Goal: Find specific fact: Find specific fact

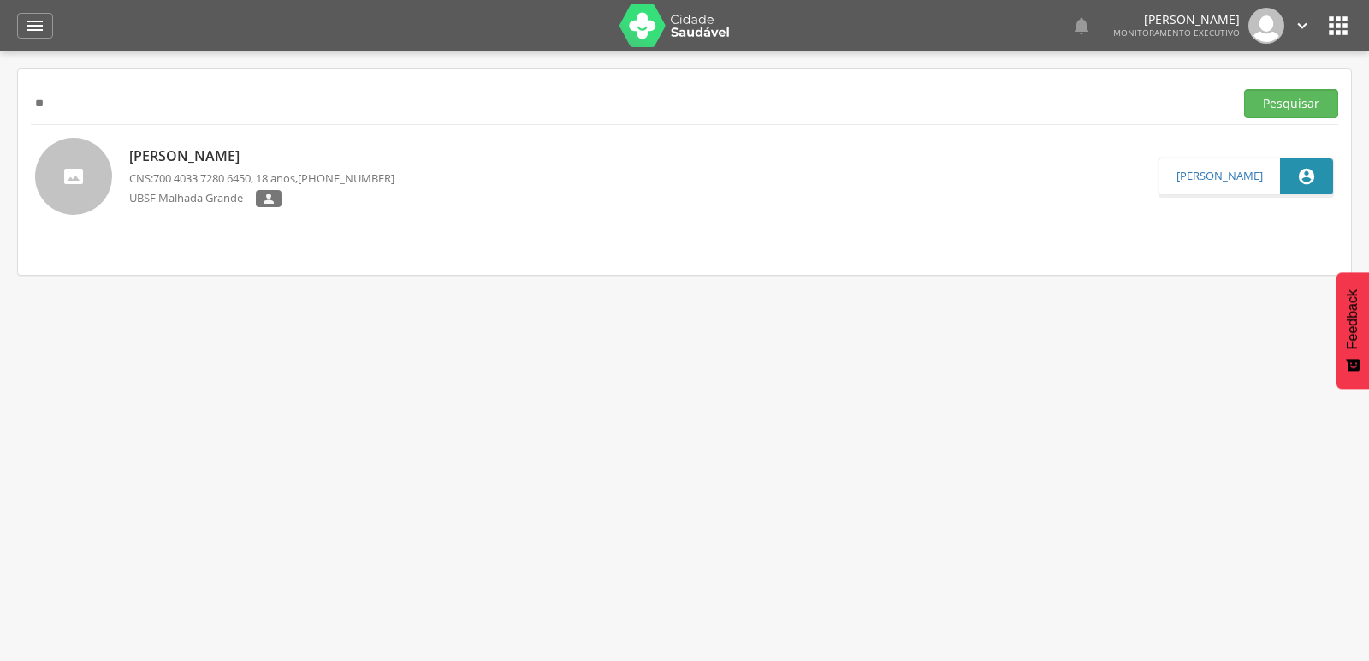
type input "*"
paste input "**********"
type input "**********"
click at [1244, 89] on button "Pesquisar" at bounding box center [1291, 103] width 94 height 29
click at [228, 159] on p "[PERSON_NAME]" at bounding box center [258, 155] width 259 height 20
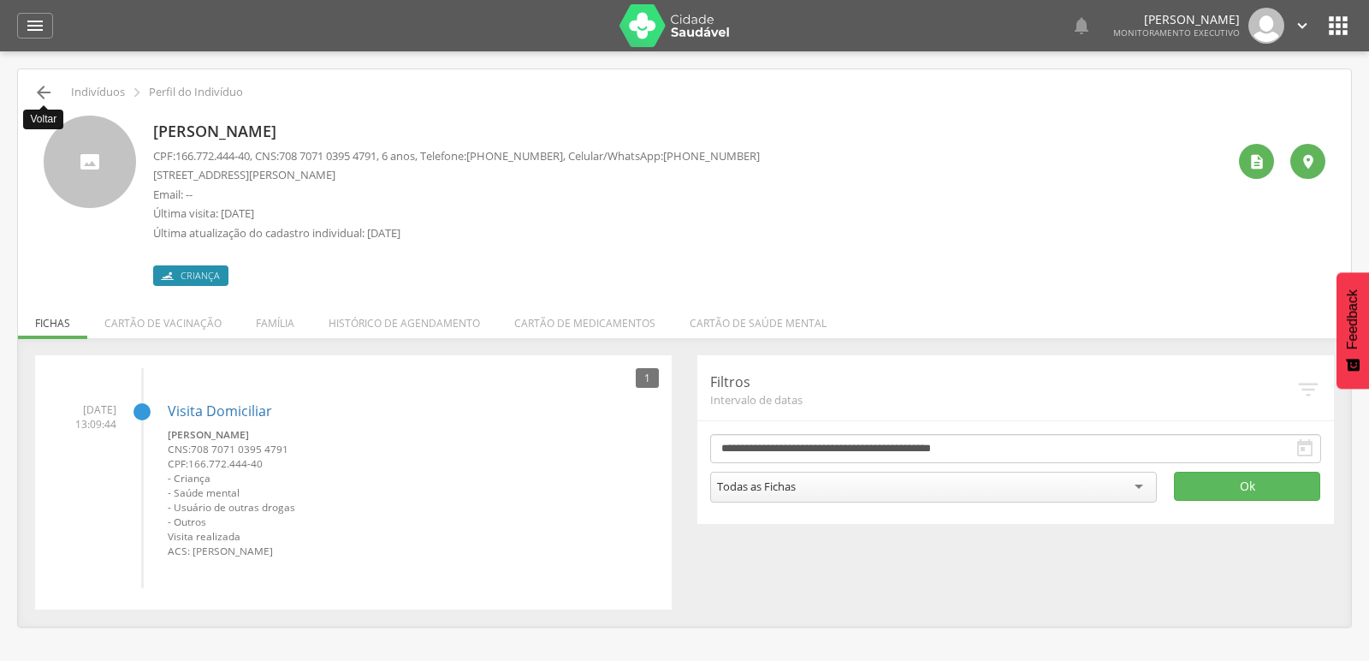
click at [34, 91] on icon "" at bounding box center [43, 92] width 21 height 21
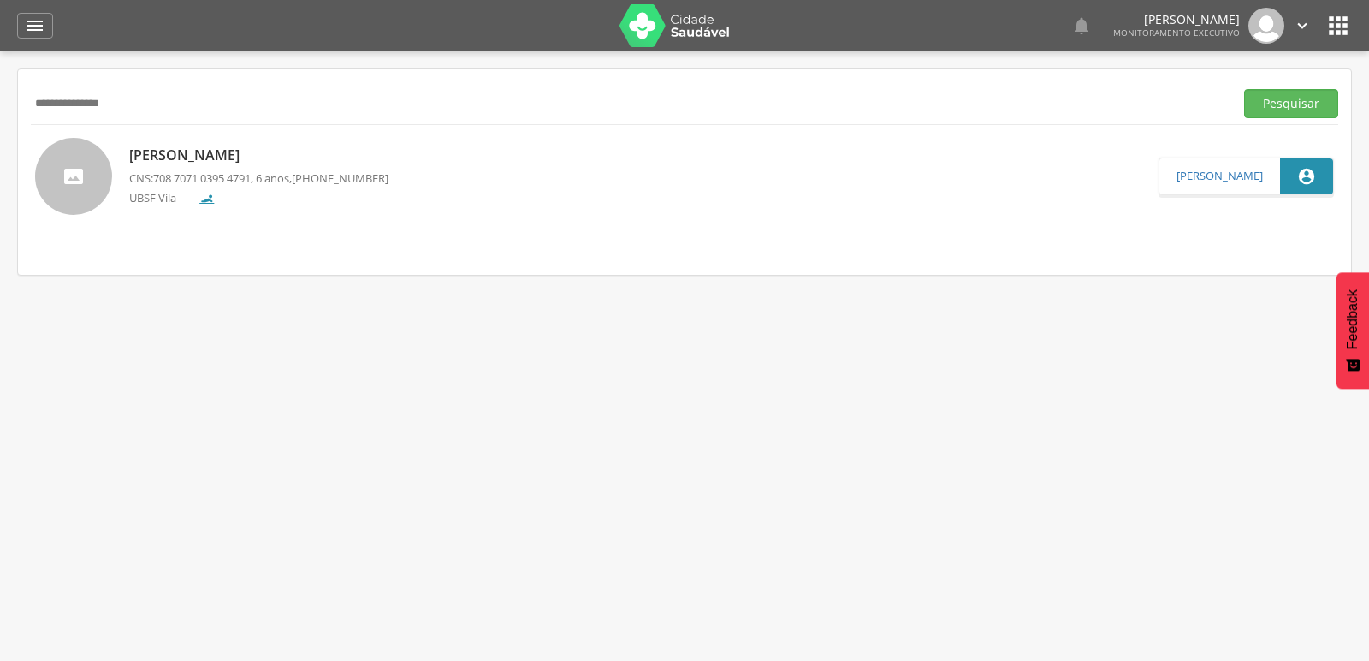
click at [175, 150] on p "[PERSON_NAME]" at bounding box center [258, 155] width 259 height 20
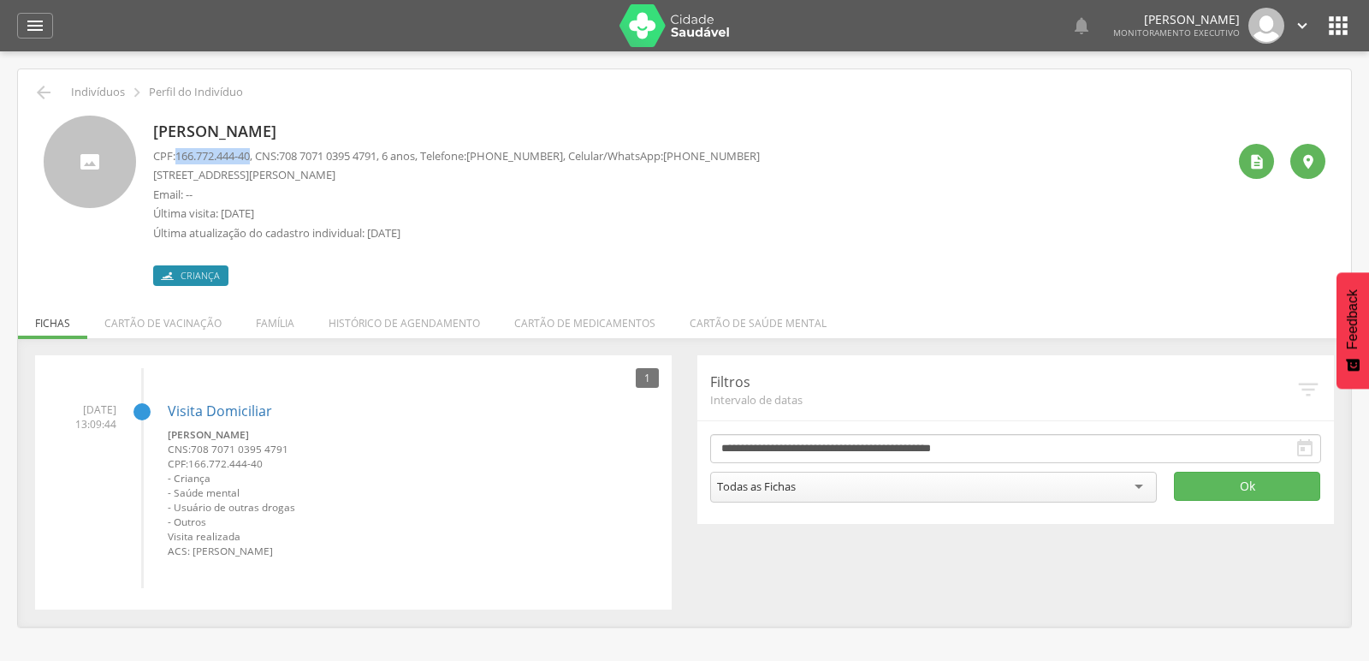
drag, startPoint x: 179, startPoint y: 155, endPoint x: 255, endPoint y: 163, distance: 76.5
click at [255, 163] on p "CPF: 166.772.444-40 , CNS: [PHONE_NUMBER] , 6 anos, Telefone: [PHONE_NUMBER] , …" at bounding box center [456, 156] width 607 height 16
copy span "166.772.444-40"
click at [580, 201] on p "Email: --" at bounding box center [456, 195] width 607 height 16
drag, startPoint x: 169, startPoint y: 176, endPoint x: 271, endPoint y: 171, distance: 102.0
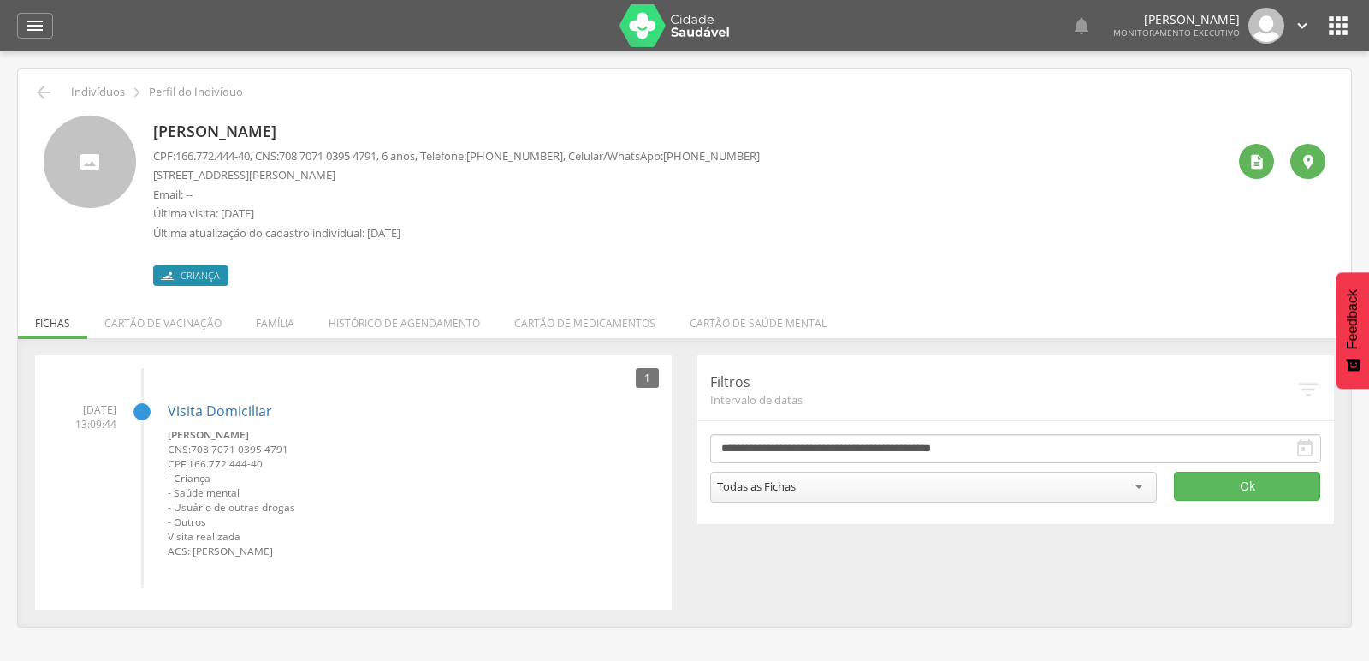
click at [271, 171] on p "[STREET_ADDRESS][PERSON_NAME]" at bounding box center [456, 175] width 607 height 16
drag, startPoint x: 169, startPoint y: 177, endPoint x: 237, endPoint y: 173, distance: 67.7
click at [237, 173] on p "[STREET_ADDRESS][PERSON_NAME]" at bounding box center [456, 175] width 607 height 16
click at [514, 206] on p "Última visita: [DATE]" at bounding box center [456, 213] width 607 height 16
drag, startPoint x: 175, startPoint y: 173, endPoint x: 401, endPoint y: 173, distance: 226.7
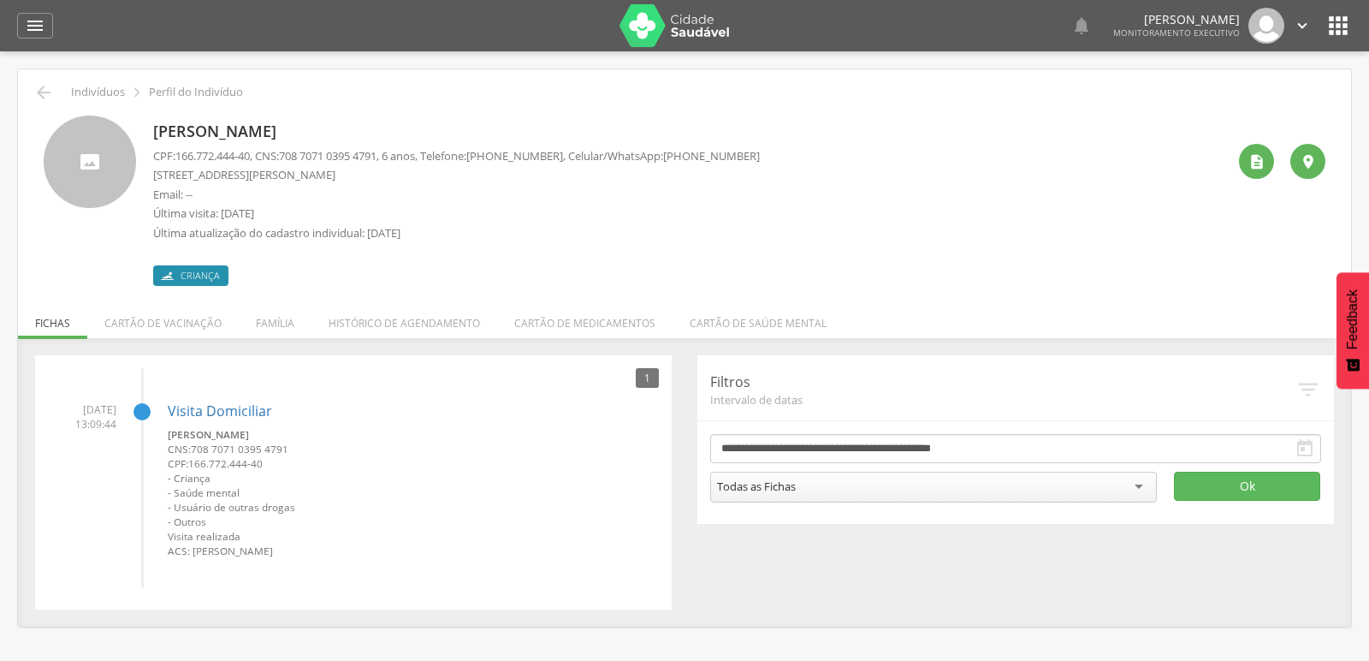
click at [322, 173] on p "[STREET_ADDRESS][PERSON_NAME]" at bounding box center [456, 175] width 607 height 16
drag, startPoint x: 542, startPoint y: 195, endPoint x: 482, endPoint y: 191, distance: 60.0
click at [542, 196] on p "Email: --" at bounding box center [456, 195] width 607 height 16
drag, startPoint x: 170, startPoint y: 176, endPoint x: 280, endPoint y: 174, distance: 109.6
click at [280, 174] on p "[STREET_ADDRESS][PERSON_NAME]" at bounding box center [456, 175] width 607 height 16
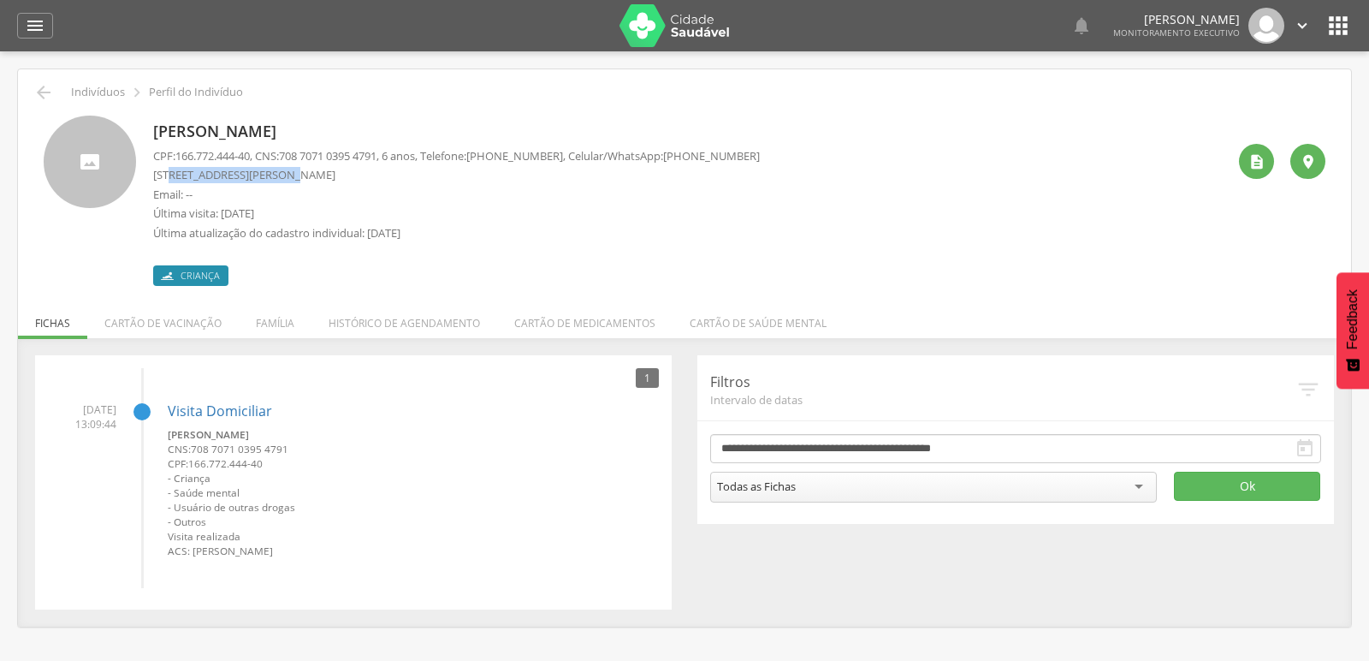
copy p "[PERSON_NAME]"
click at [269, 317] on li "Família" at bounding box center [275, 319] width 73 height 40
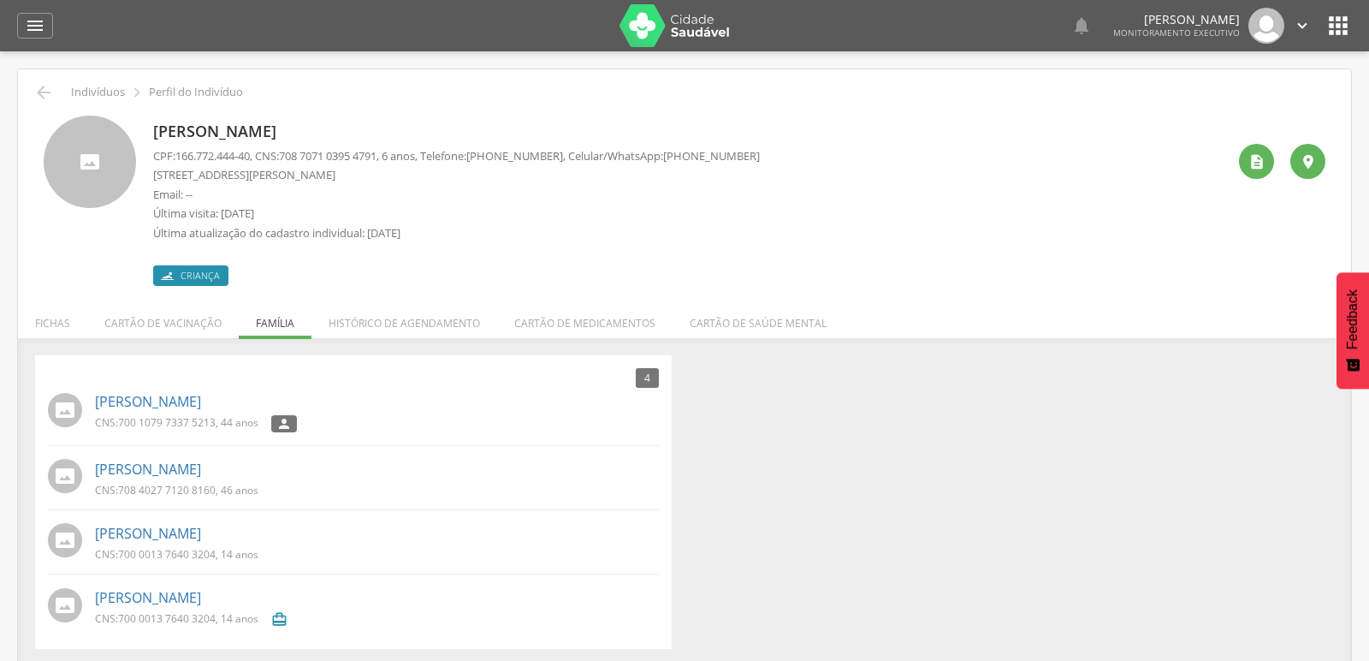
scroll to position [50, 0]
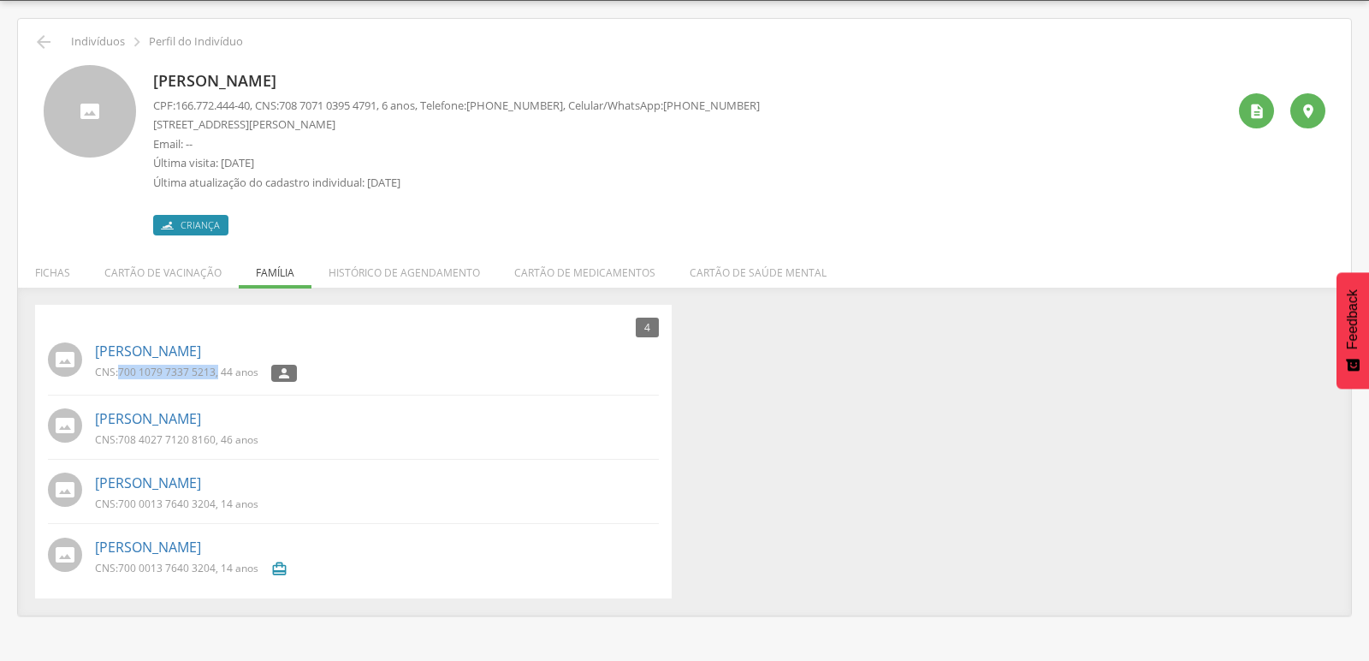
drag, startPoint x: 122, startPoint y: 372, endPoint x: 218, endPoint y: 370, distance: 96.7
click at [218, 370] on p "CNS: 700 1079 7337 5213 , 44 anos" at bounding box center [176, 372] width 163 height 15
copy p "700 1079 7337 5213 ,"
click at [501, 337] on div "[PERSON_NAME] CNS: 700 1079 7337 5213 , 44 anos " at bounding box center [377, 361] width 564 height 50
drag, startPoint x: 118, startPoint y: 437, endPoint x: 214, endPoint y: 442, distance: 95.9
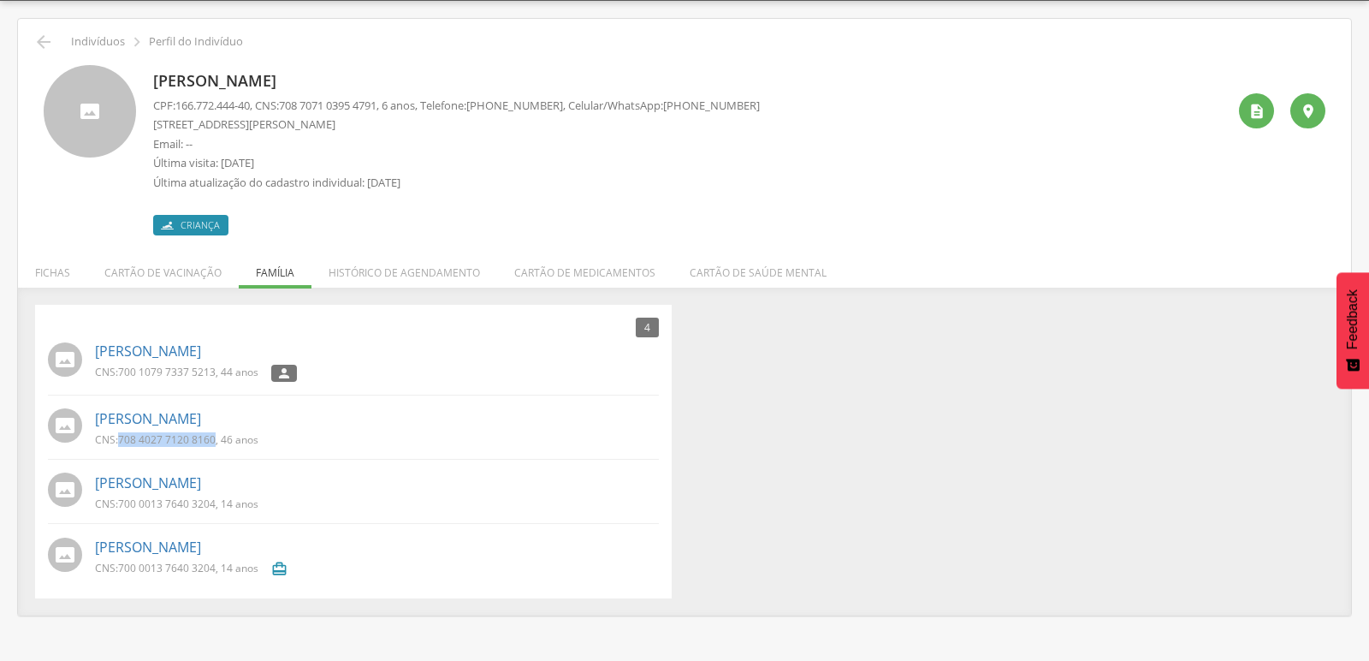
click at [214, 442] on p "CNS: 708 4027 7120 8160 , 46 anos" at bounding box center [176, 439] width 163 height 15
copy p "708 4027 7120 8160"
click at [406, 339] on div "[PERSON_NAME] CNS: 700 1079 7337 5213 , 44 anos " at bounding box center [377, 361] width 564 height 50
drag, startPoint x: 116, startPoint y: 373, endPoint x: 215, endPoint y: 371, distance: 98.4
click at [215, 371] on p "CNS: 700 1079 7337 5213 , 44 anos" at bounding box center [176, 372] width 163 height 15
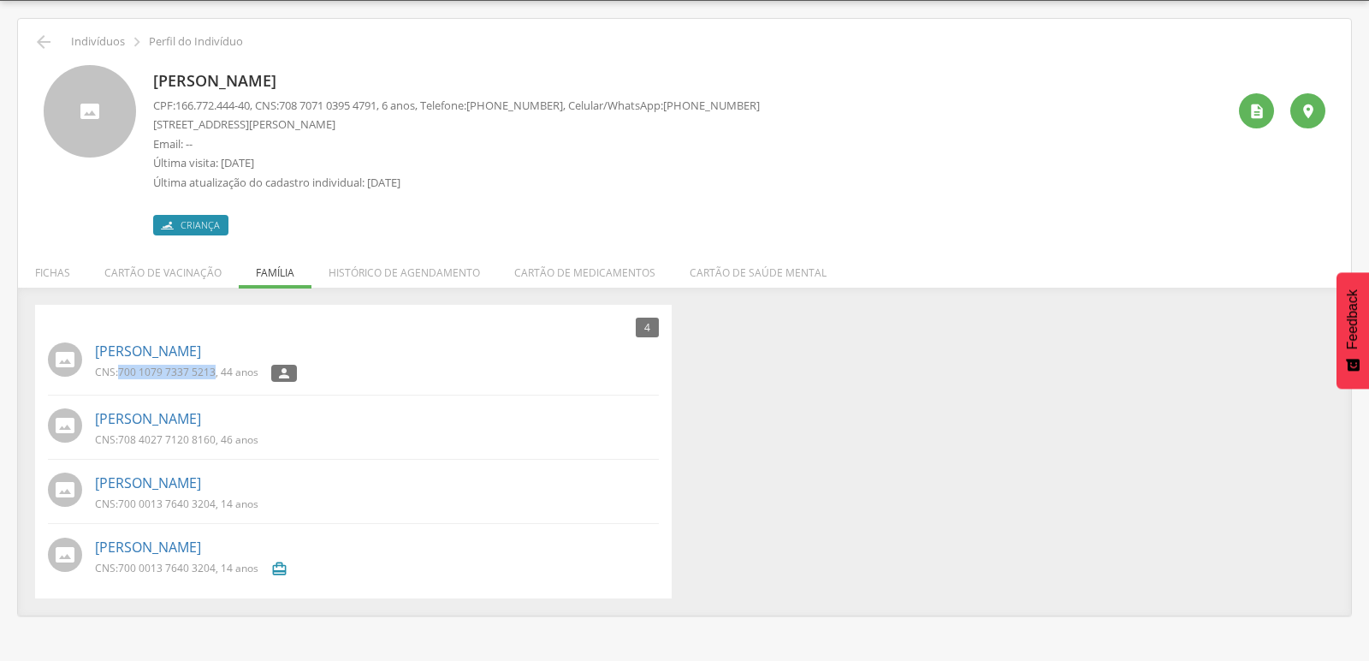
copy p "700 1079 7337 5213"
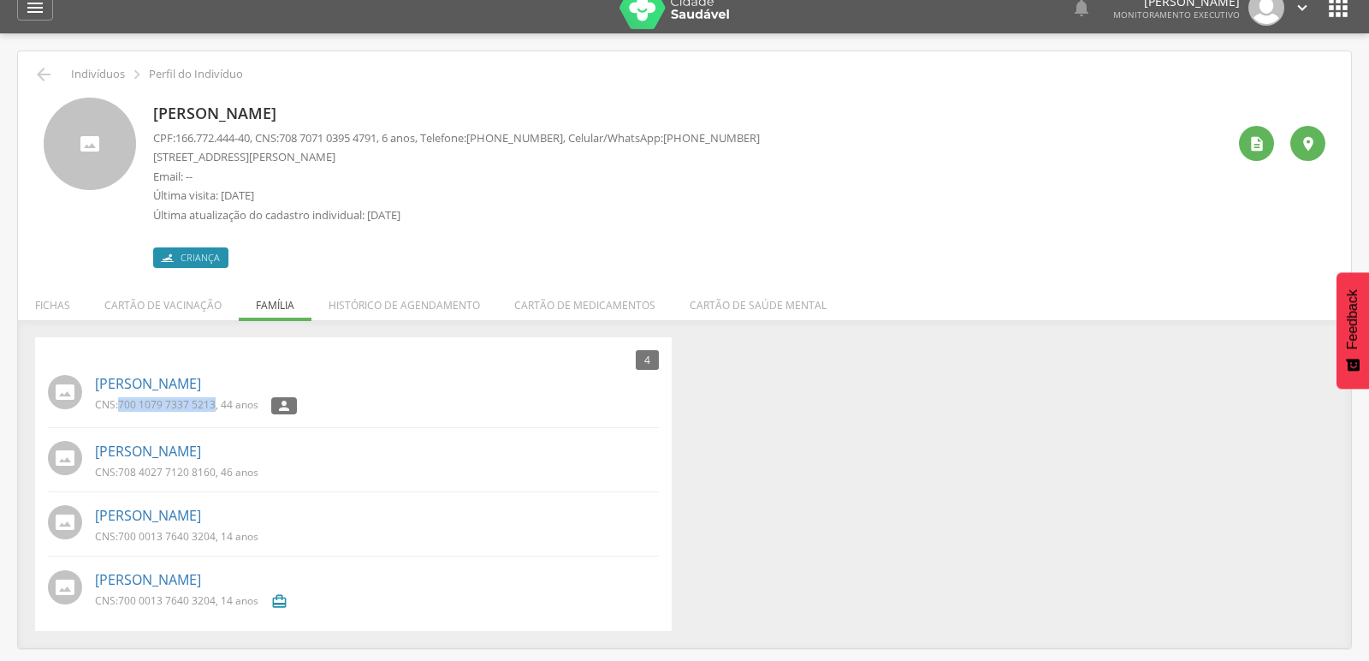
scroll to position [0, 0]
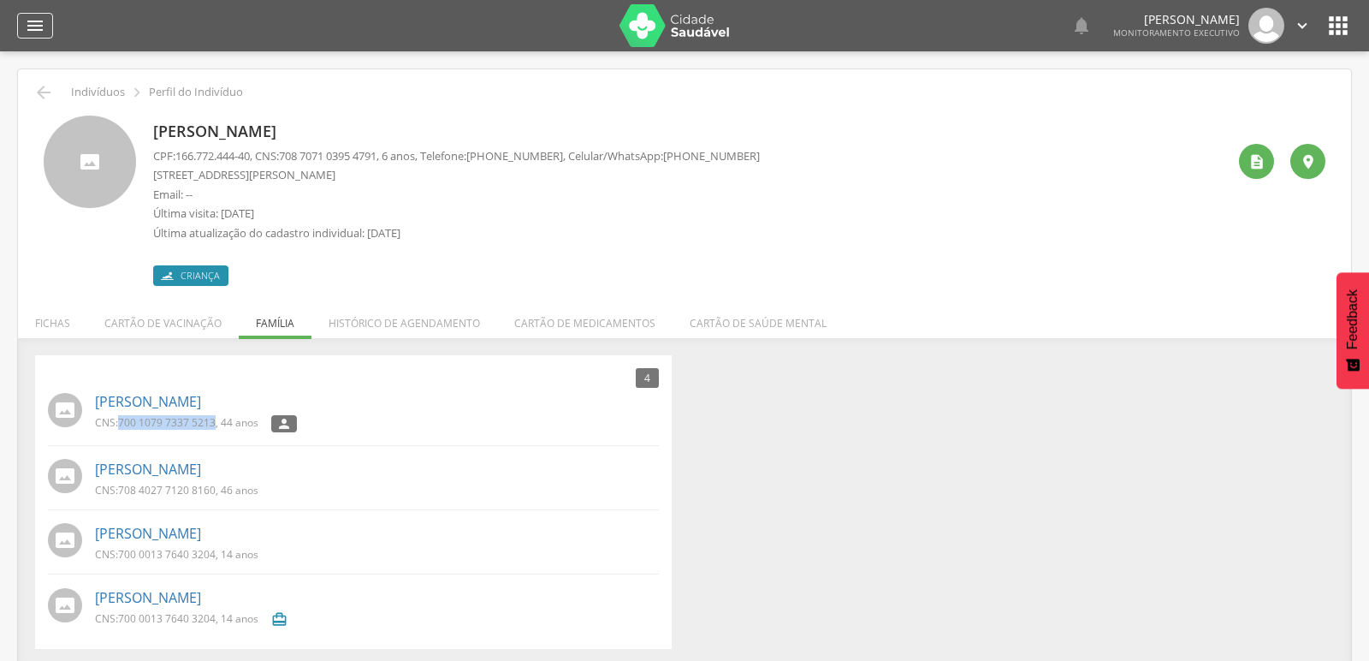
click at [32, 23] on icon "" at bounding box center [35, 25] width 21 height 21
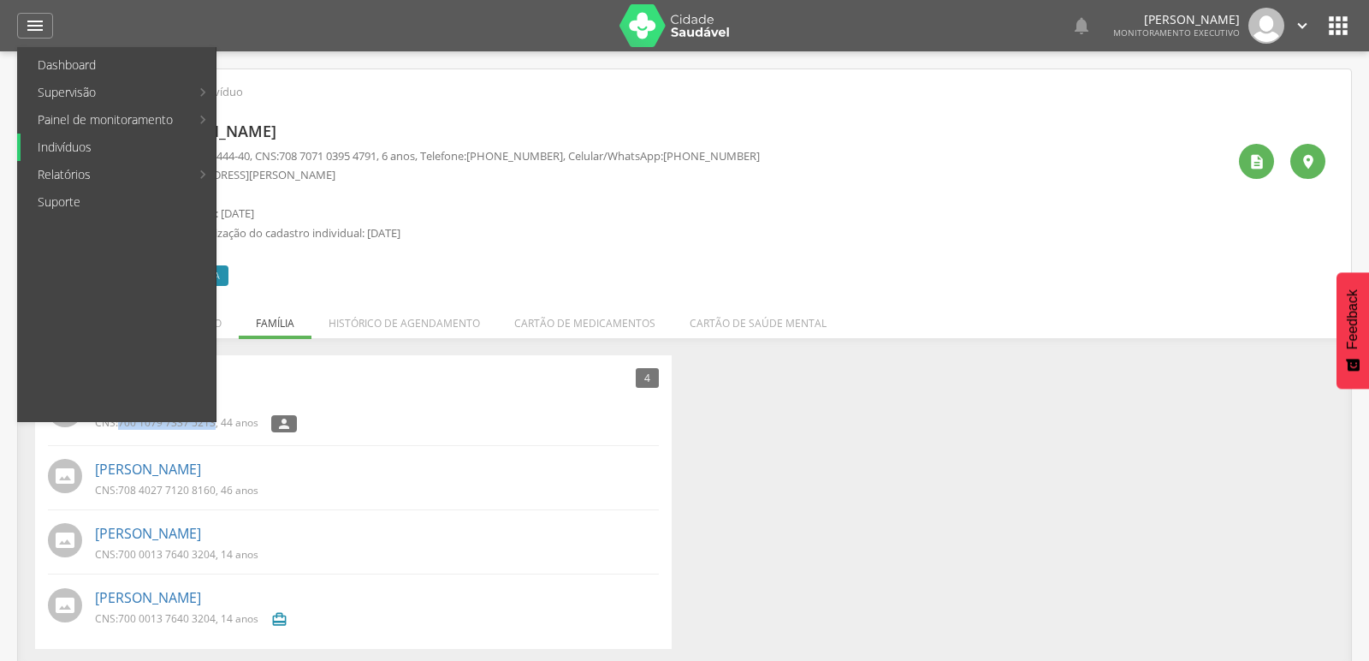
click at [73, 155] on link "Indivíduos" at bounding box center [118, 146] width 195 height 27
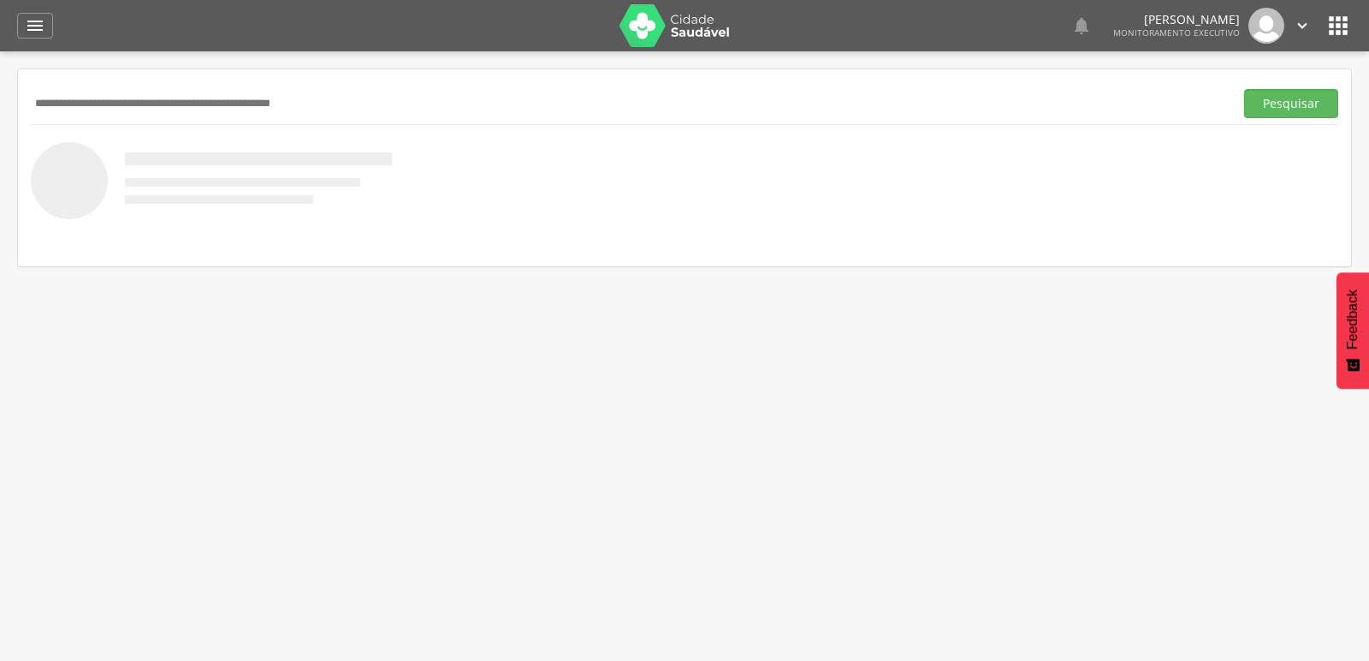
paste input "**********"
type input "**********"
click at [1244, 89] on button "Pesquisar" at bounding box center [1291, 103] width 94 height 29
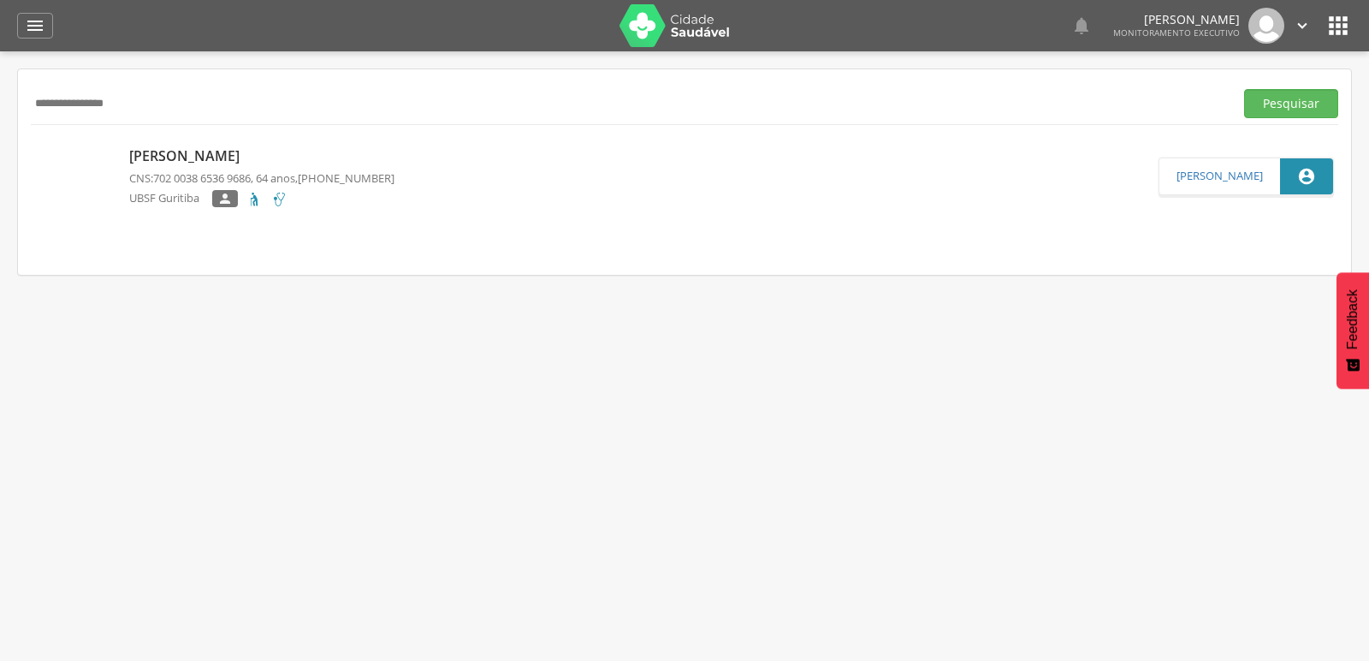
click at [254, 161] on p "[PERSON_NAME]" at bounding box center [261, 156] width 265 height 20
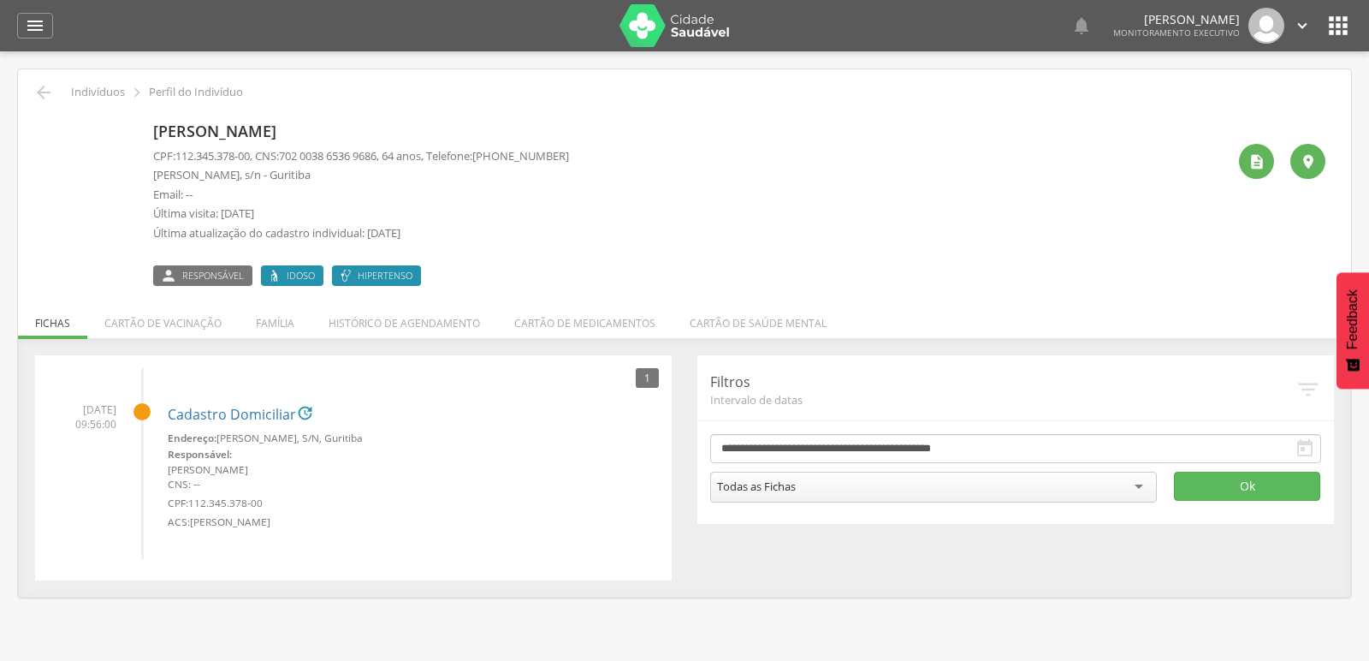
drag, startPoint x: 519, startPoint y: 159, endPoint x: 590, endPoint y: 153, distance: 71.3
click at [590, 153] on div "[PERSON_NAME] CPF: 112.345.378-00 , CNS: [PHONE_NUMBER] , 64 anos, Telefone: [P…" at bounding box center [689, 201] width 1073 height 170
copy span "98183-3613"
click at [18, 29] on div "" at bounding box center [35, 26] width 36 height 26
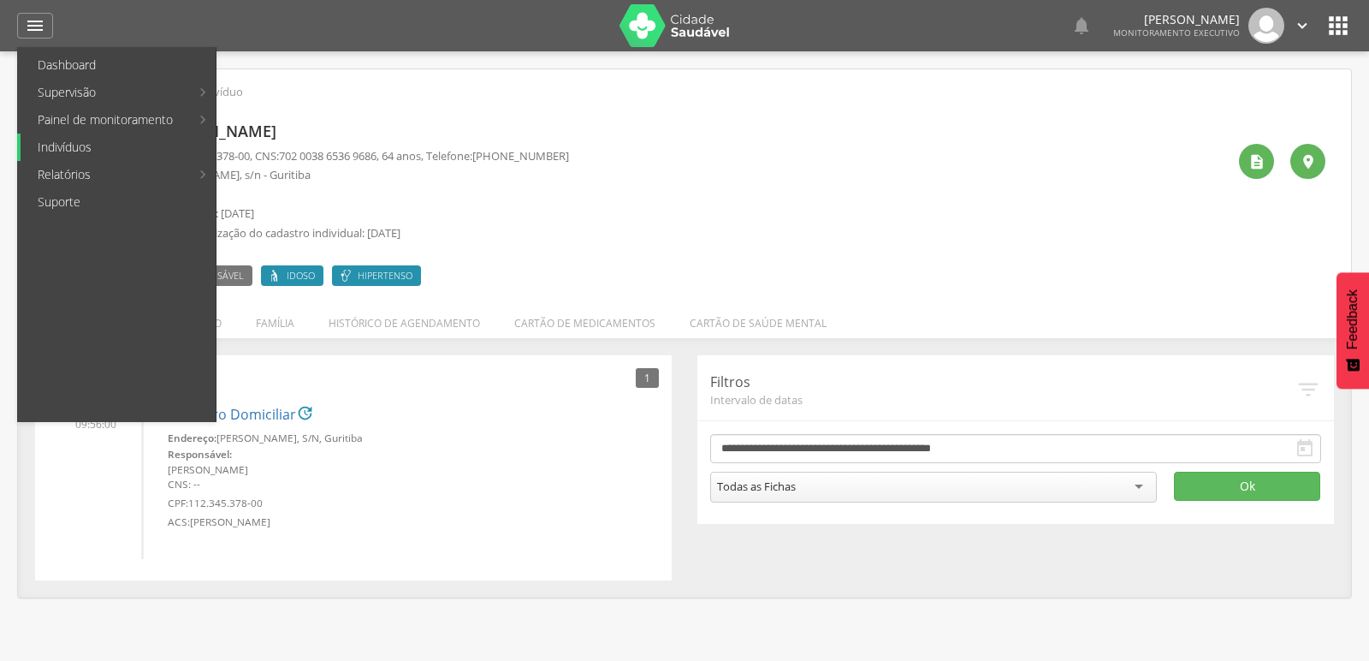
click at [75, 145] on link "Indivíduos" at bounding box center [118, 146] width 195 height 27
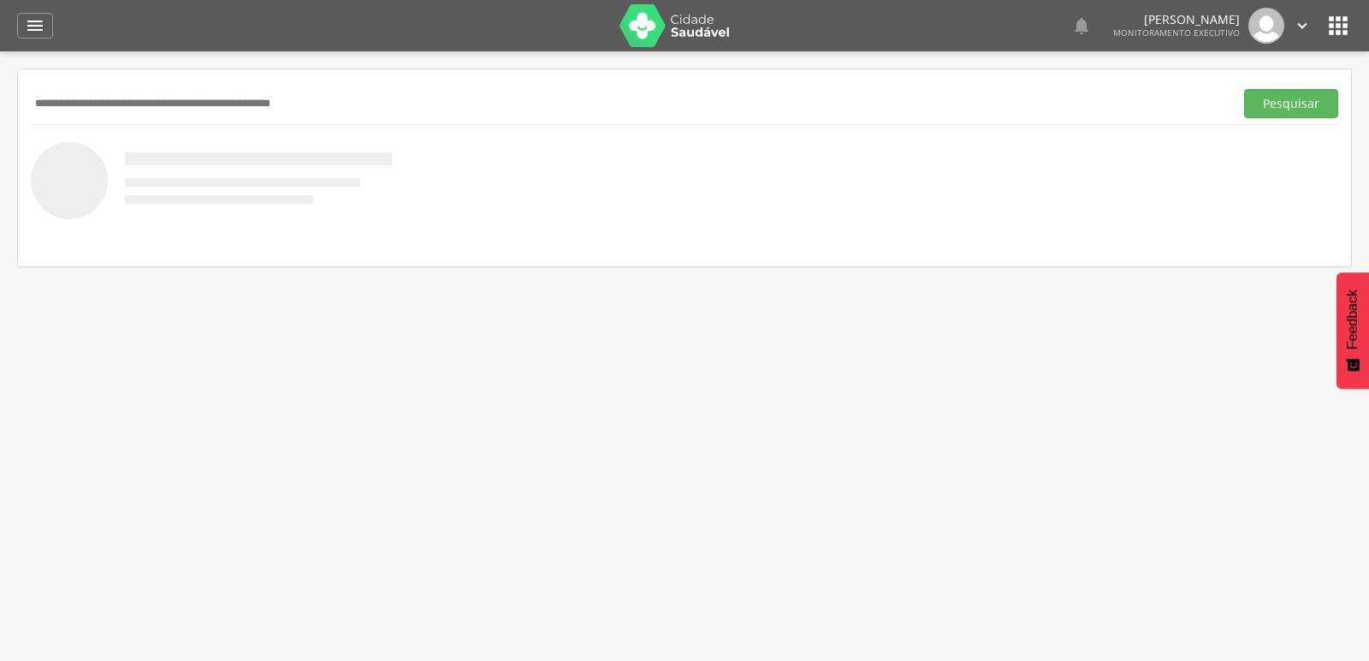
click at [96, 107] on input "text" at bounding box center [629, 103] width 1196 height 29
type input "**********"
click at [1244, 89] on button "Pesquisar" at bounding box center [1291, 103] width 94 height 29
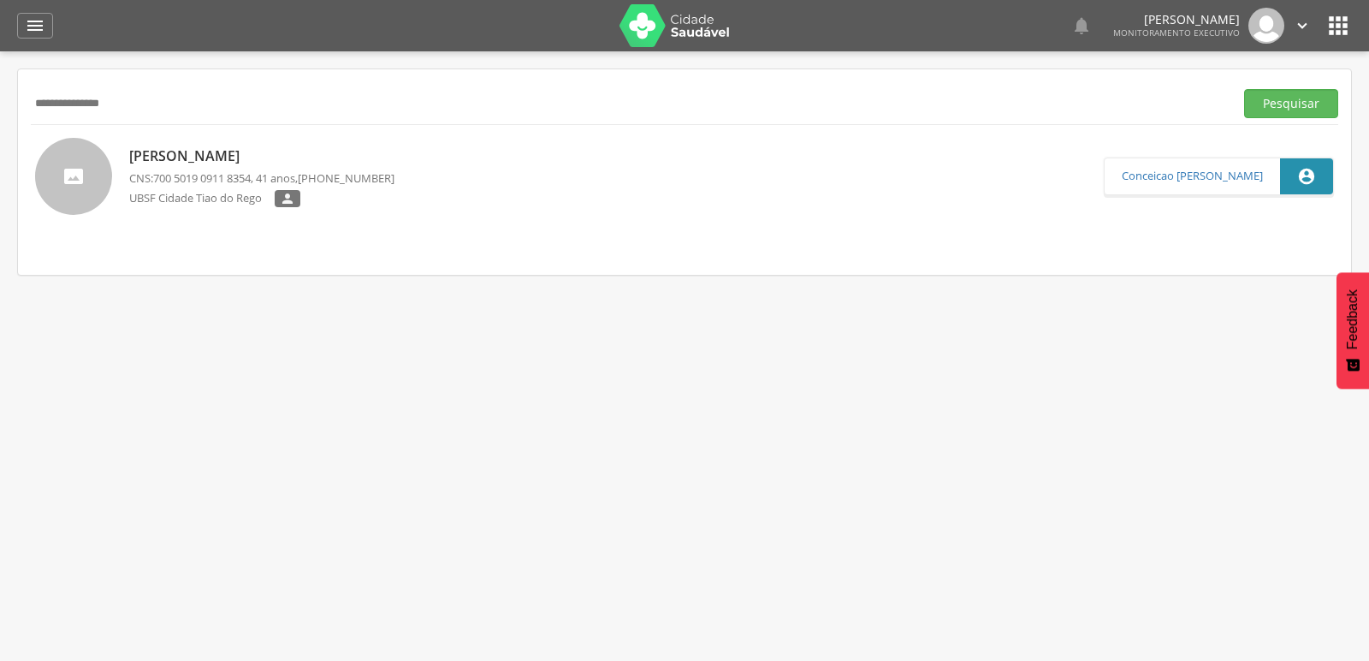
click at [162, 152] on p "[PERSON_NAME]" at bounding box center [261, 156] width 265 height 20
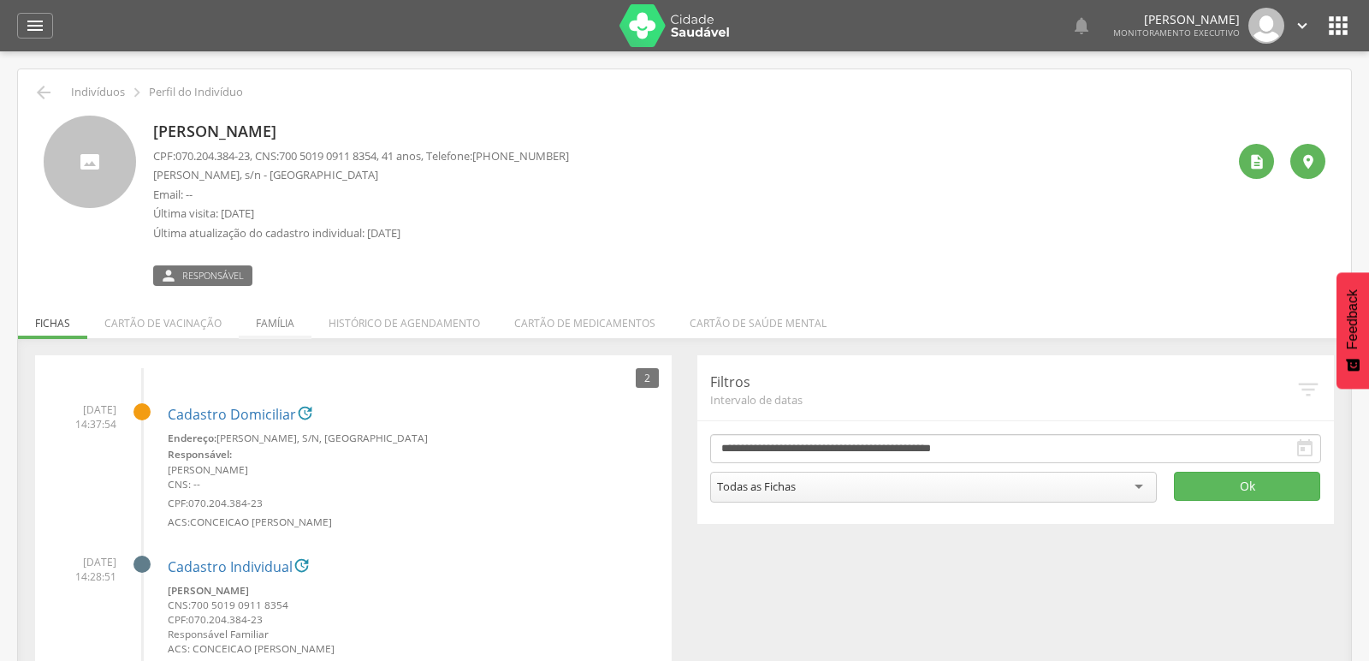
click at [280, 323] on li "Família" at bounding box center [275, 319] width 73 height 40
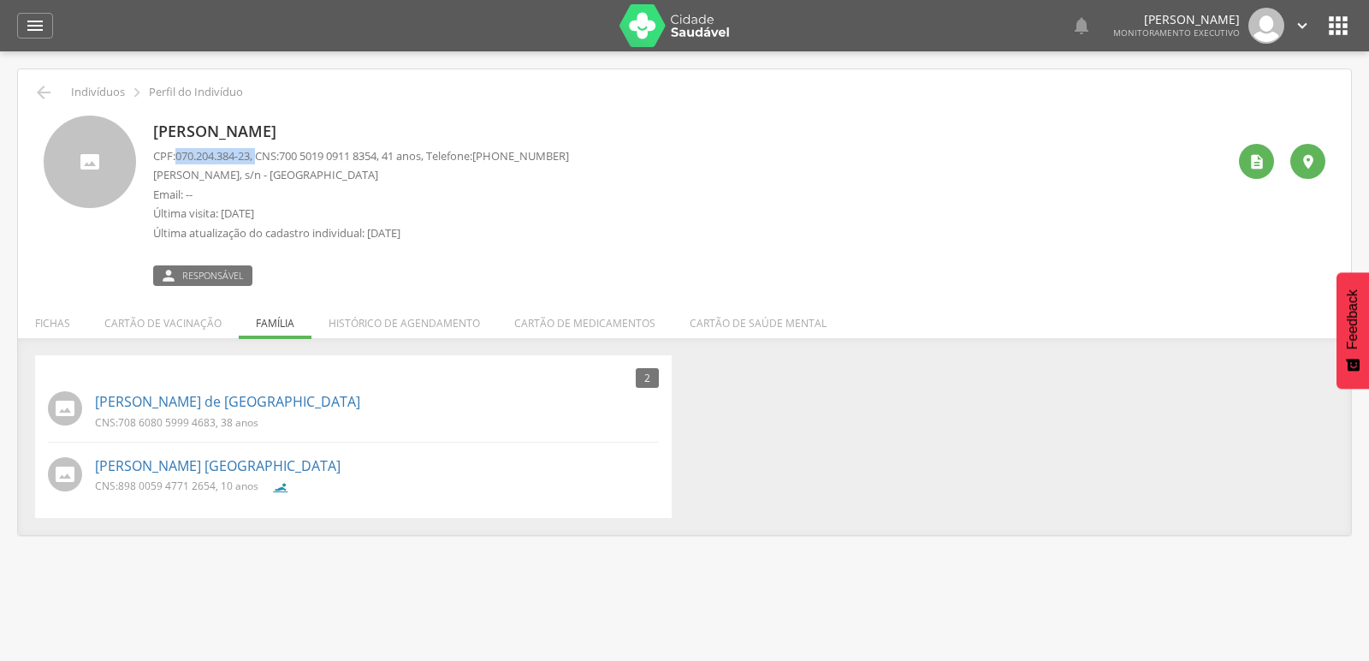
drag, startPoint x: 176, startPoint y: 156, endPoint x: 263, endPoint y: 156, distance: 86.4
click at [263, 156] on p "CPF: 070.204.384-23 , CNS: [PHONE_NUMBER] , 41 anos, Telefone: [PHONE_NUMBER]" at bounding box center [361, 156] width 416 height 16
copy p "070.204.384-23 ,"
drag, startPoint x: 116, startPoint y: 419, endPoint x: 219, endPoint y: 418, distance: 103.5
click at [219, 418] on p "CNS: 708 6080 5999 4683 , 38 anos" at bounding box center [176, 422] width 163 height 15
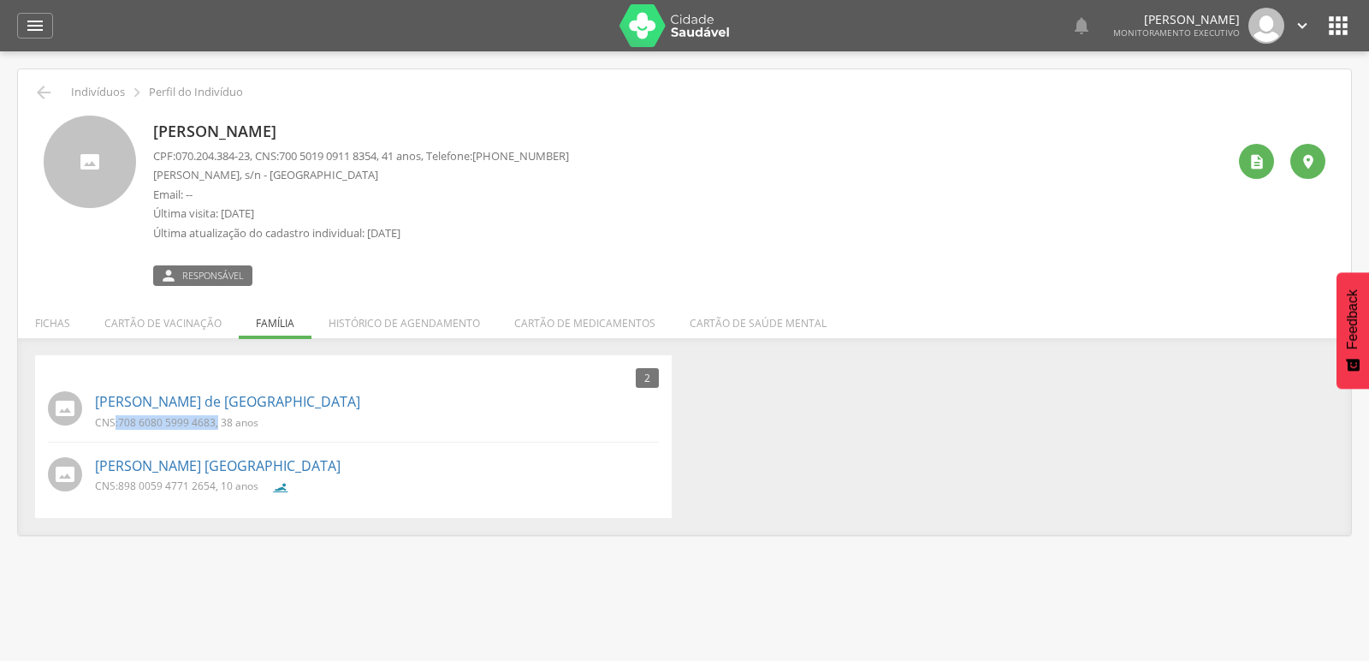
copy p ": 708 6080 5999 4683 ,"
click at [198, 405] on link "[PERSON_NAME] de [GEOGRAPHIC_DATA]" at bounding box center [227, 402] width 265 height 20
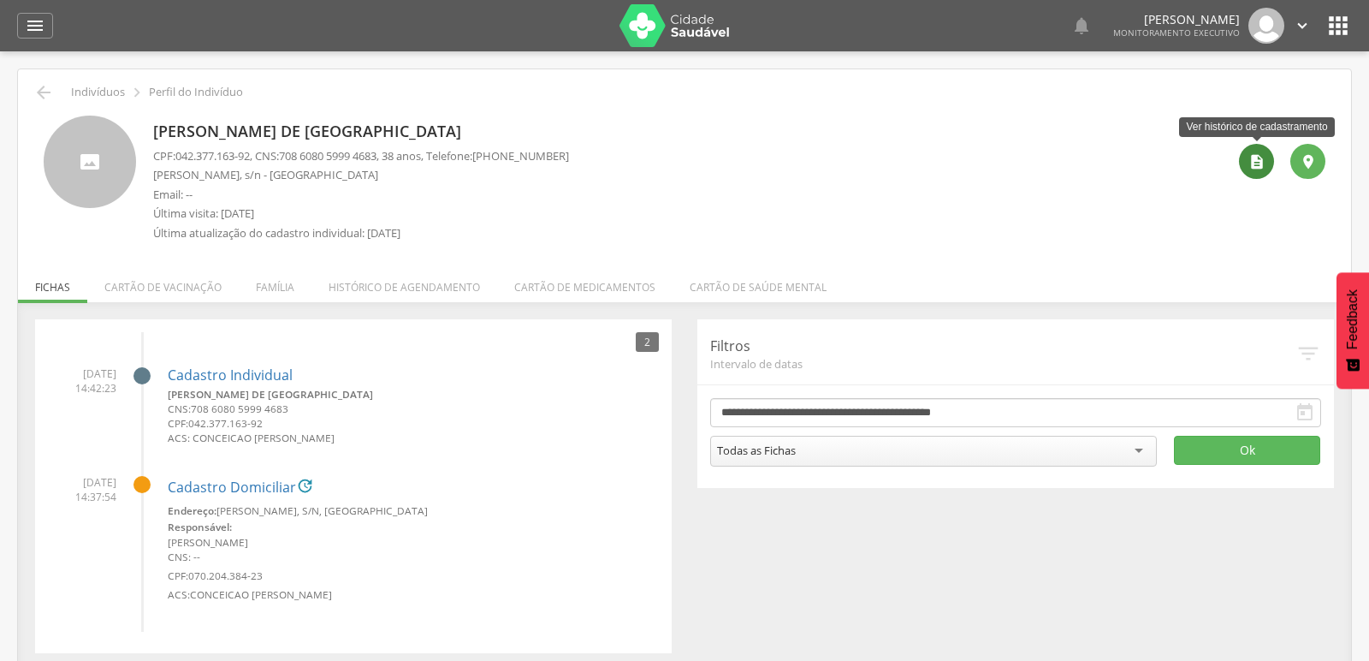
click at [1256, 163] on icon "" at bounding box center [1256, 161] width 17 height 17
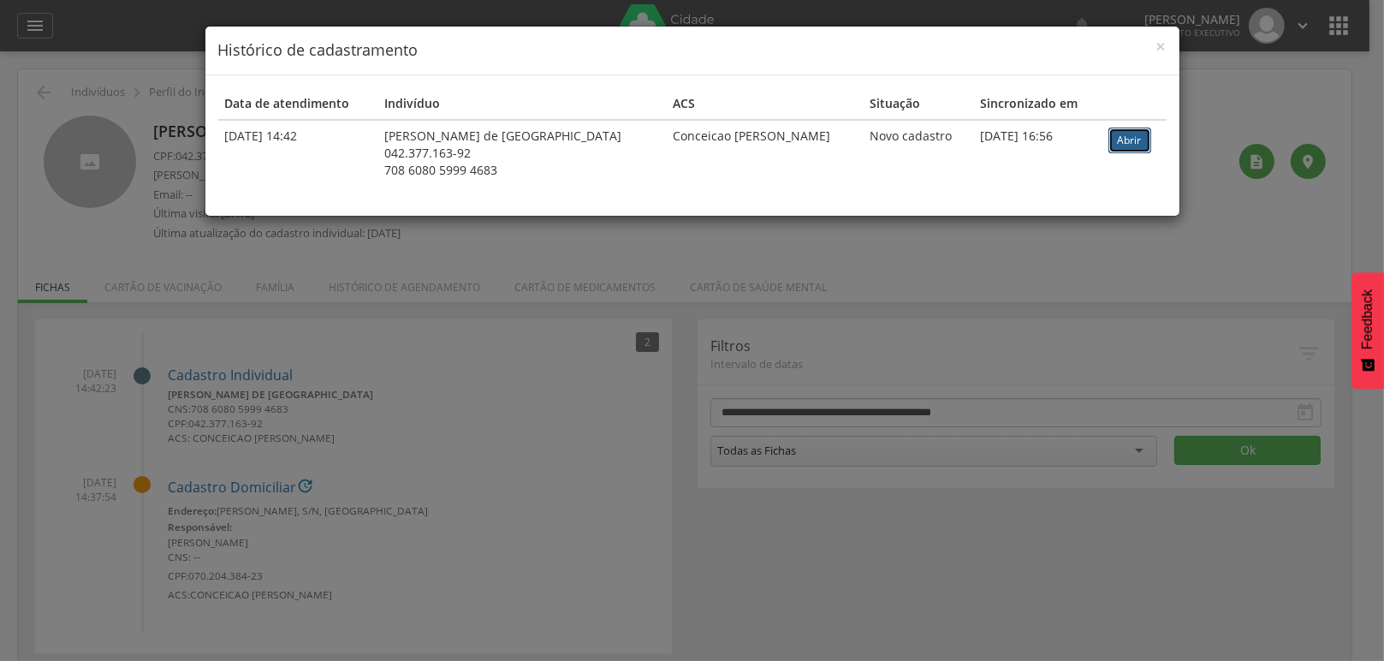
click at [1130, 139] on link "Abrir" at bounding box center [1129, 140] width 43 height 26
click at [1164, 40] on span "×" at bounding box center [1161, 46] width 10 height 24
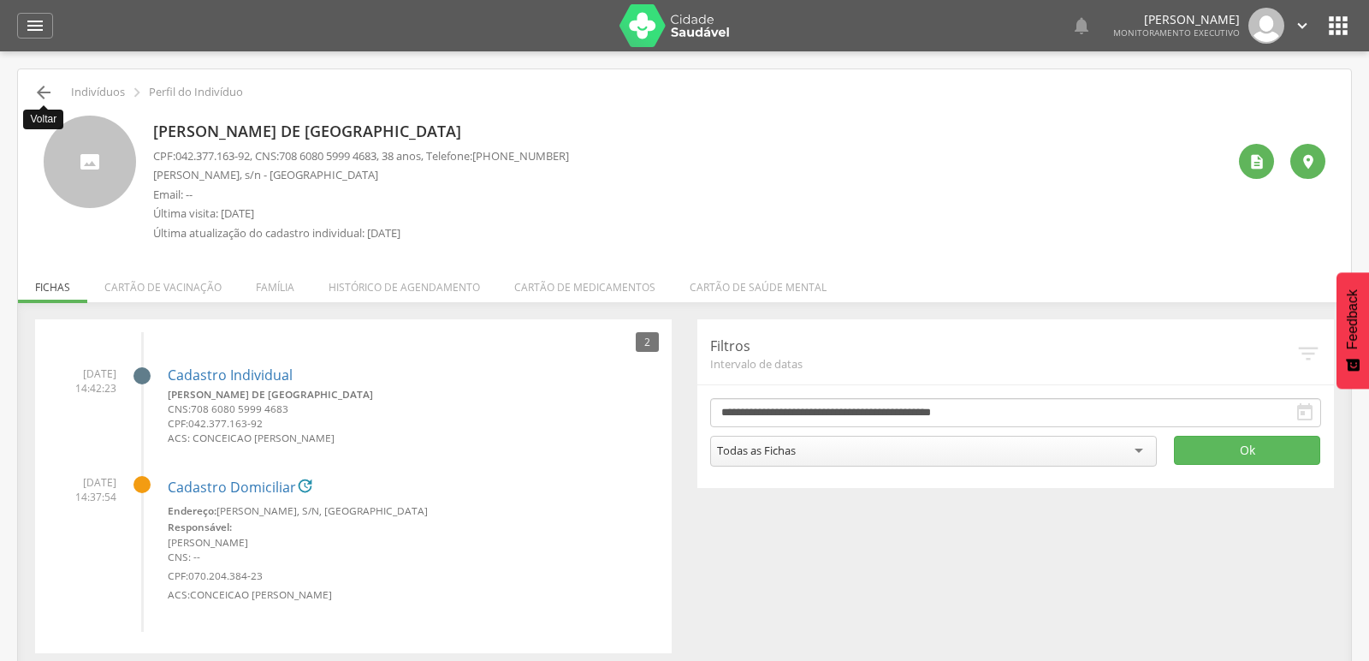
click at [36, 86] on icon "" at bounding box center [43, 92] width 21 height 21
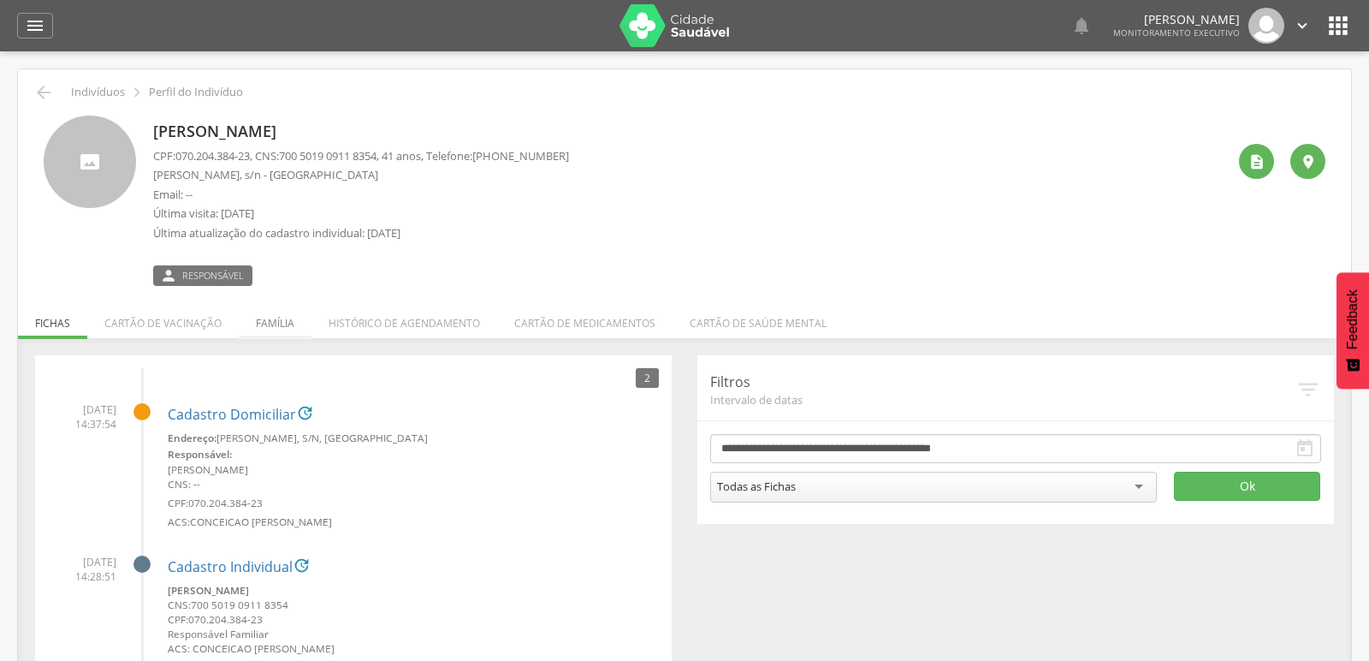
click at [286, 317] on li "Família" at bounding box center [275, 319] width 73 height 40
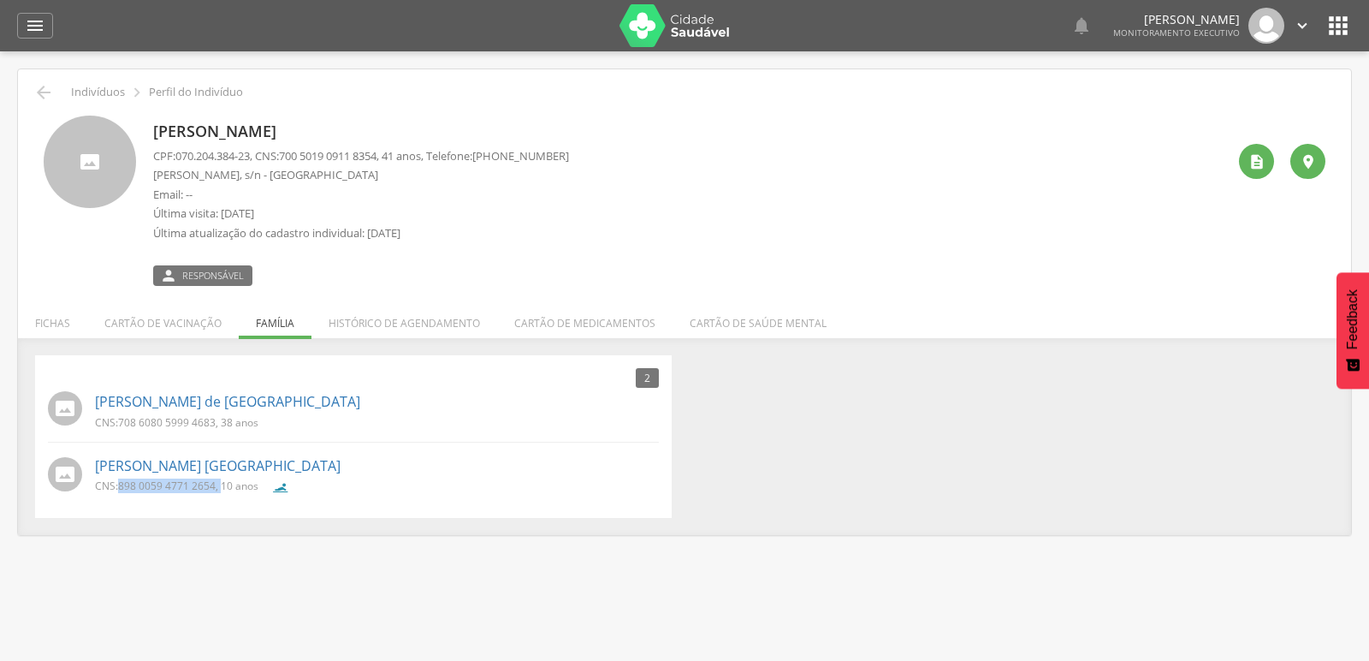
drag, startPoint x: 118, startPoint y: 485, endPoint x: 220, endPoint y: 489, distance: 101.9
click at [220, 489] on p "CNS: 898 0059 4771 2654 , 10 anos" at bounding box center [176, 485] width 163 height 15
copy p "898 0059 4771 2654 ,"
click at [186, 461] on link "[PERSON_NAME] [GEOGRAPHIC_DATA]" at bounding box center [218, 466] width 246 height 20
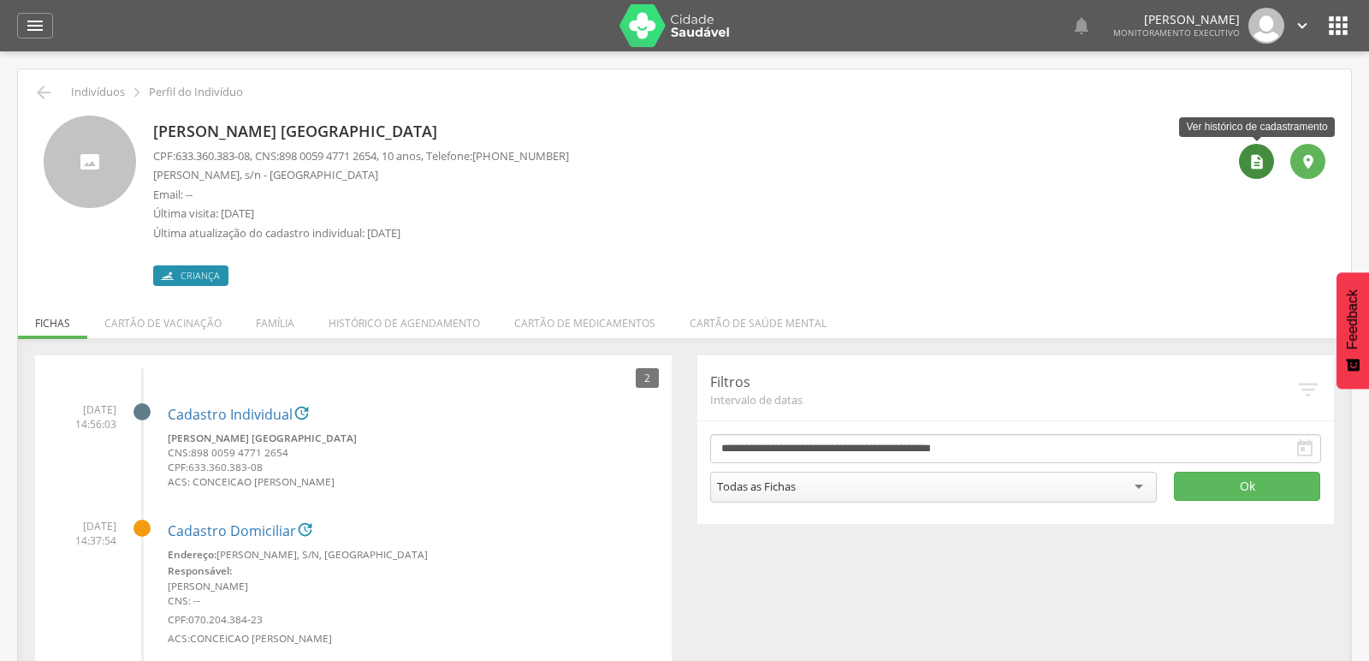
click at [1262, 161] on icon "" at bounding box center [1256, 161] width 17 height 17
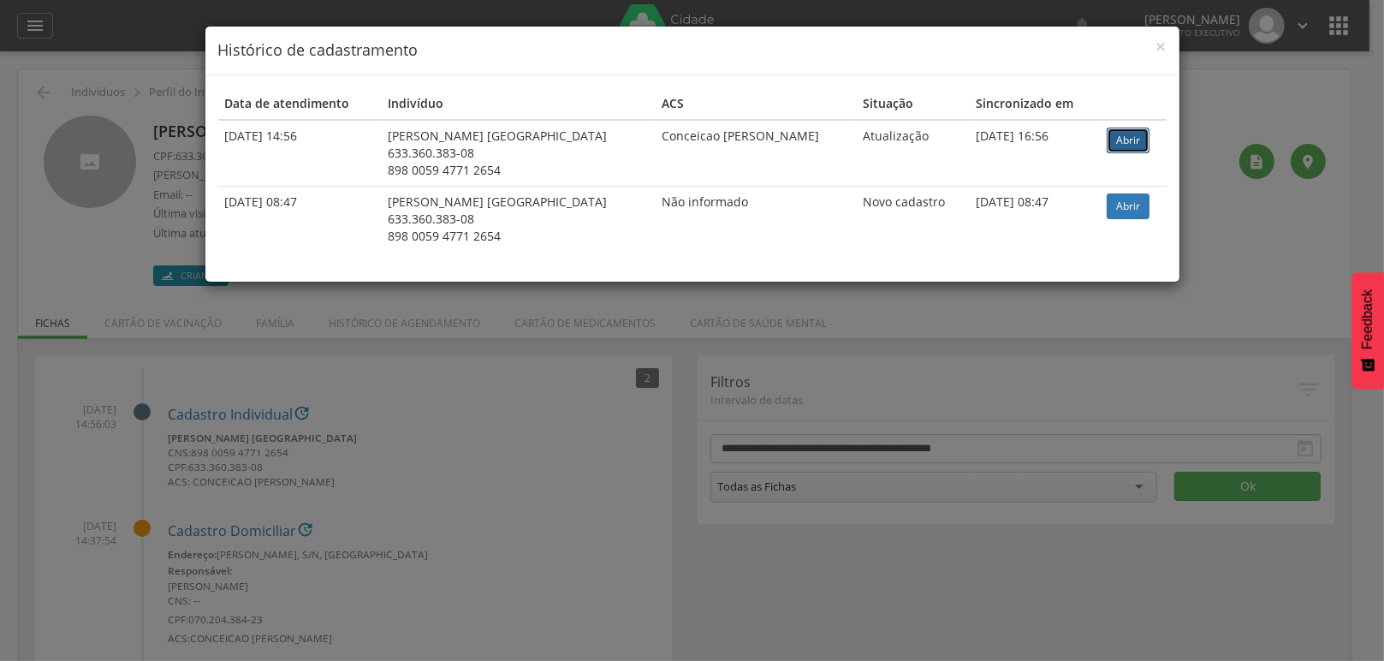
click at [1135, 130] on link "Abrir" at bounding box center [1127, 140] width 43 height 26
click at [1163, 50] on span "×" at bounding box center [1161, 46] width 10 height 24
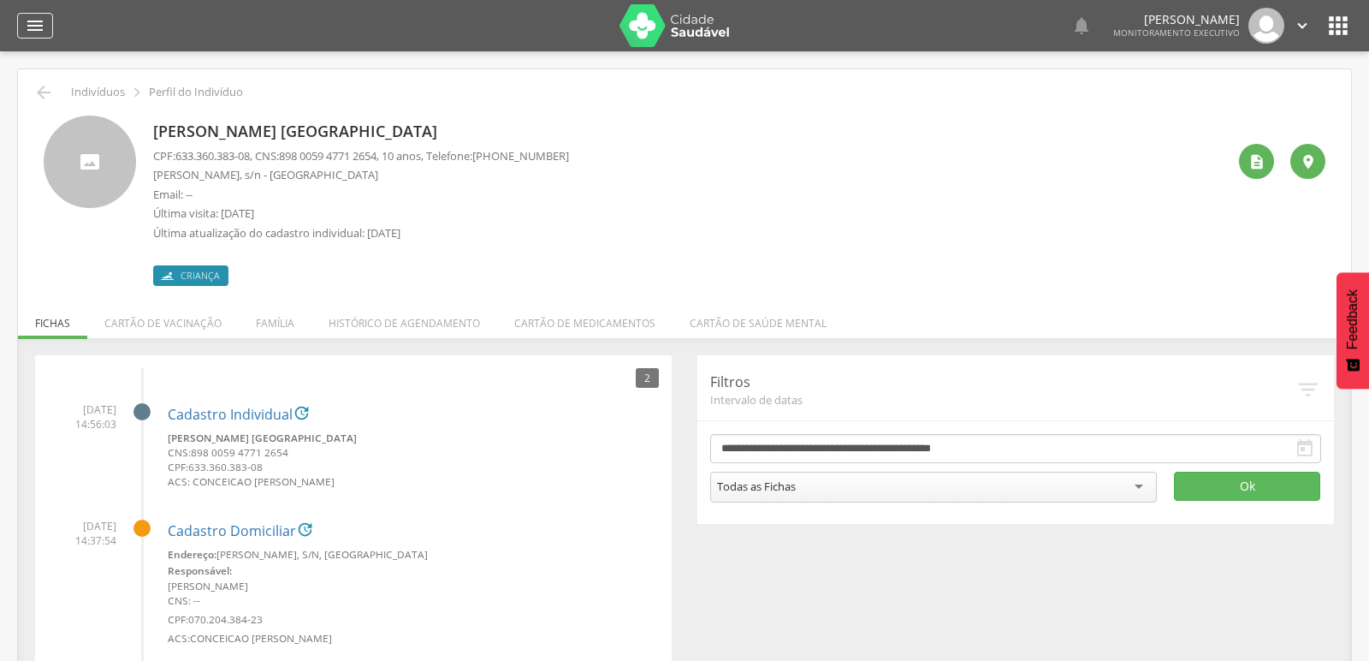
click at [26, 29] on icon "" at bounding box center [35, 25] width 21 height 21
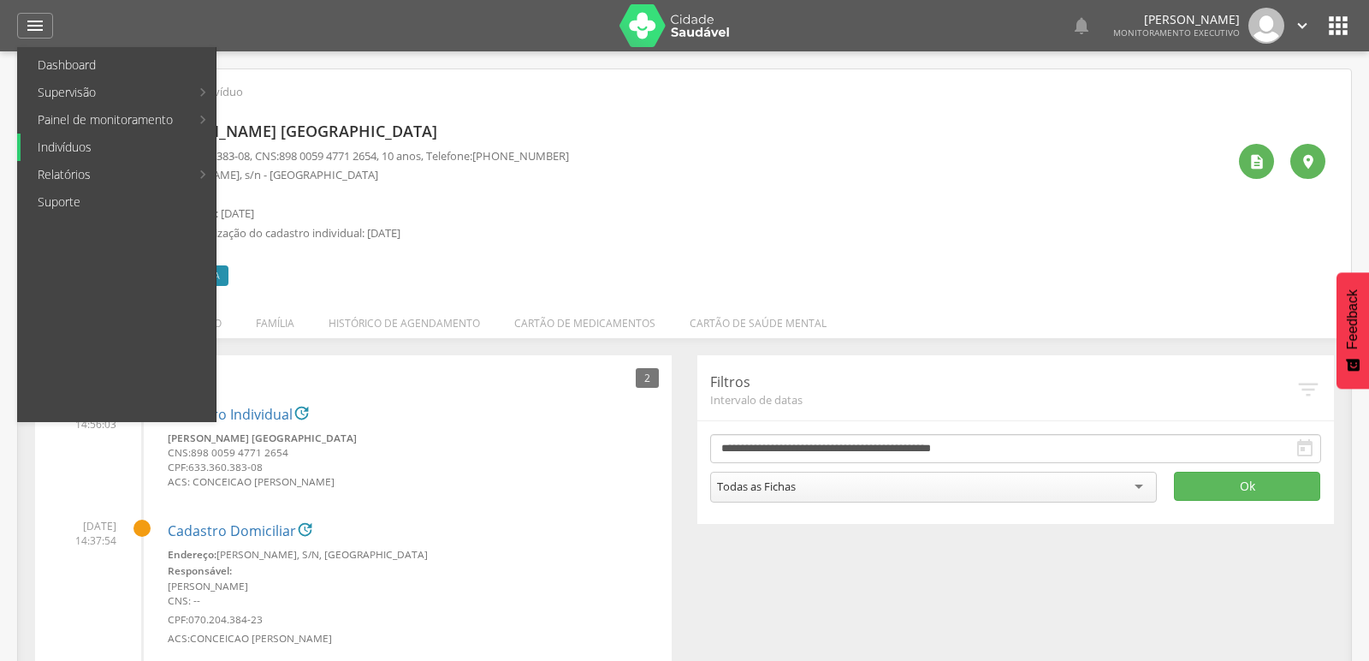
click at [52, 147] on link "Indivíduos" at bounding box center [118, 146] width 195 height 27
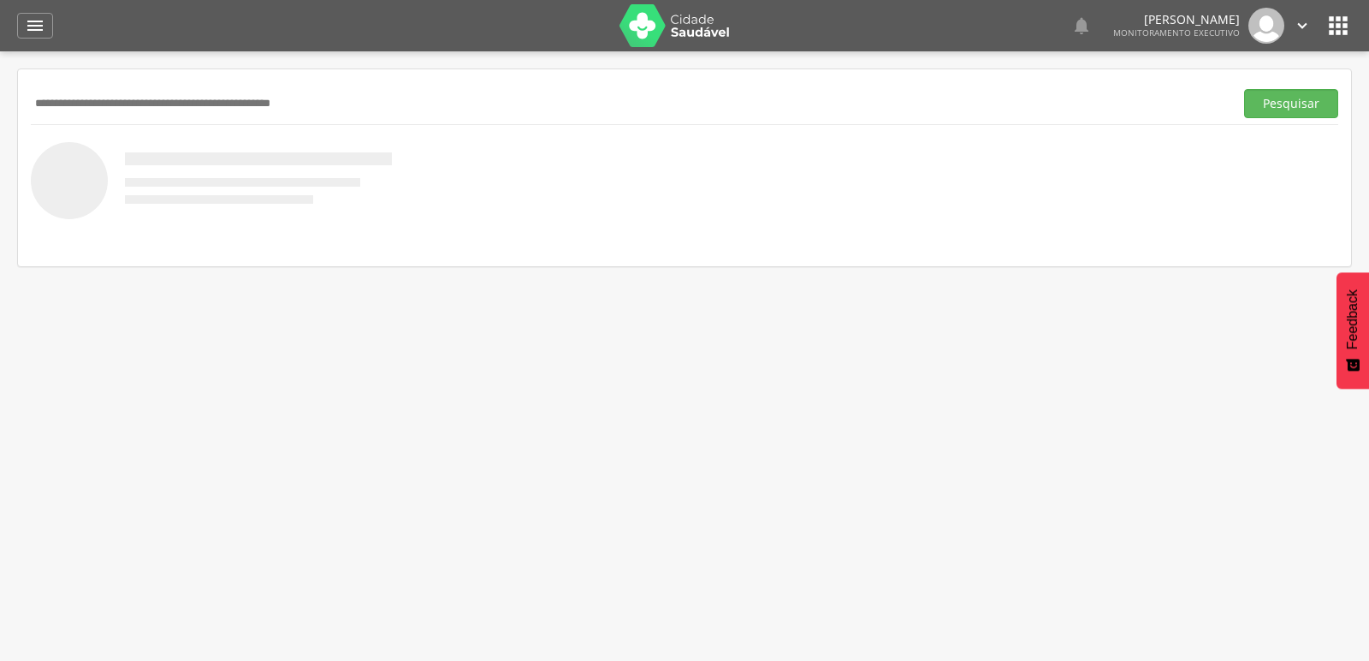
paste input "**********"
type input "**********"
click at [1244, 89] on button "Pesquisar" at bounding box center [1291, 103] width 94 height 29
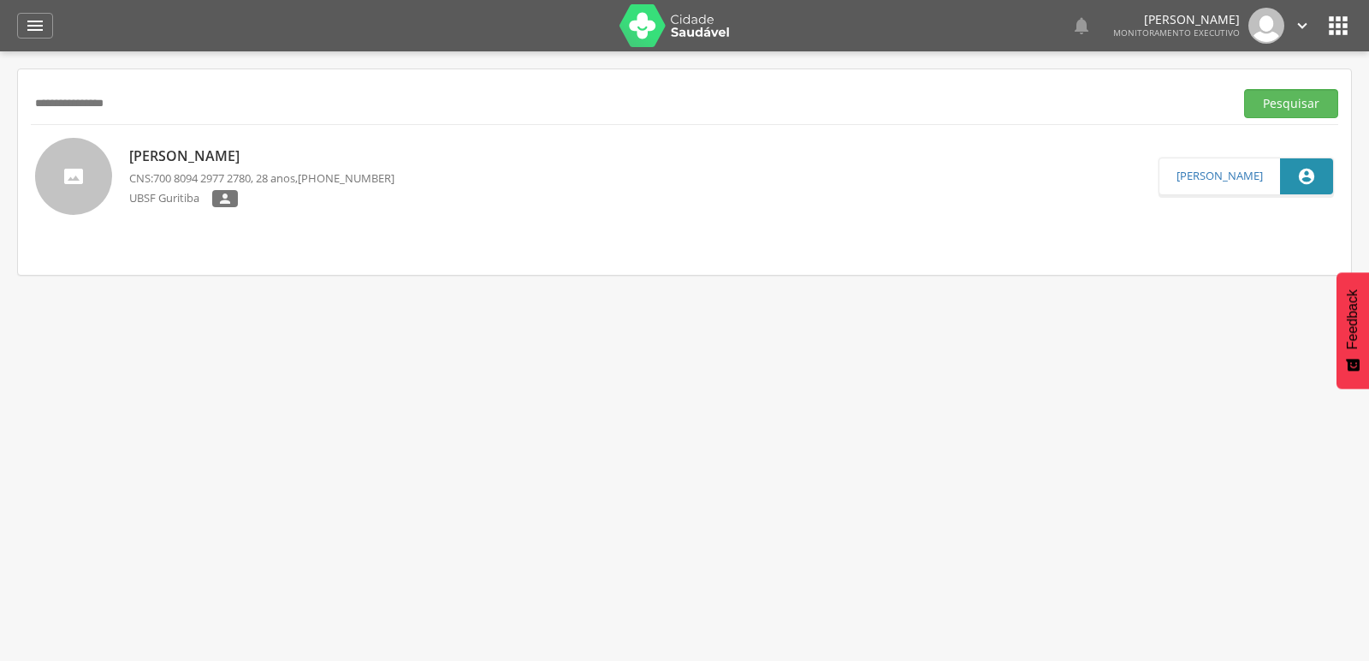
click at [161, 138] on div "[PERSON_NAME] Belo CNS: 700 8094 2977 2780 , 28 anos, [PHONE_NUMBER] UBSF Gurit…" at bounding box center [261, 176] width 265 height 77
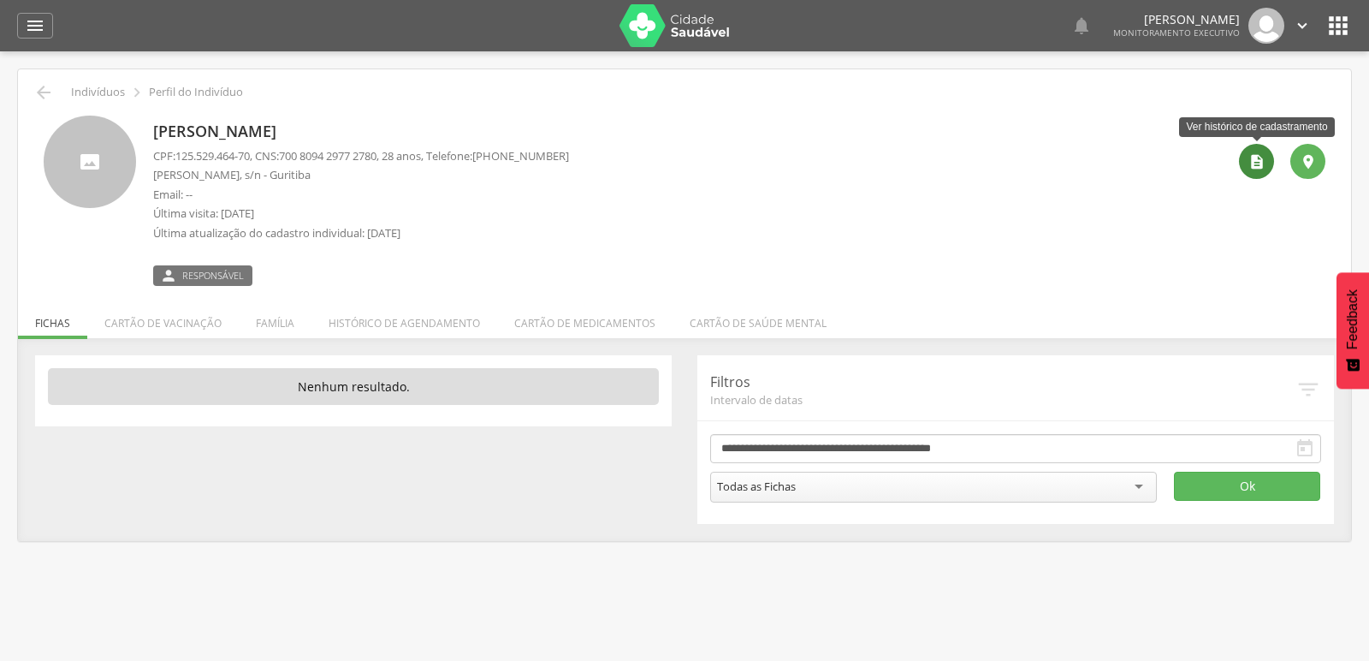
click at [1243, 159] on div "" at bounding box center [1256, 161] width 35 height 35
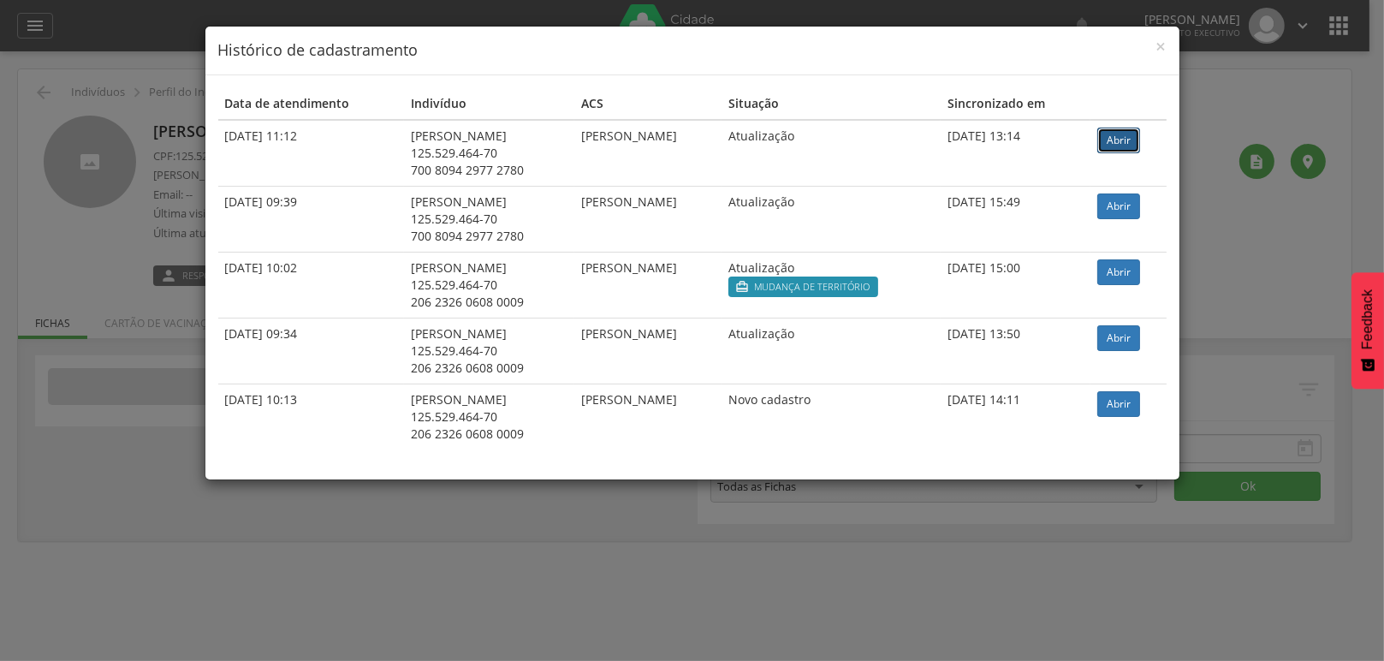
click at [1120, 130] on link "Abrir" at bounding box center [1118, 140] width 43 height 26
click at [1160, 47] on span "×" at bounding box center [1161, 46] width 10 height 24
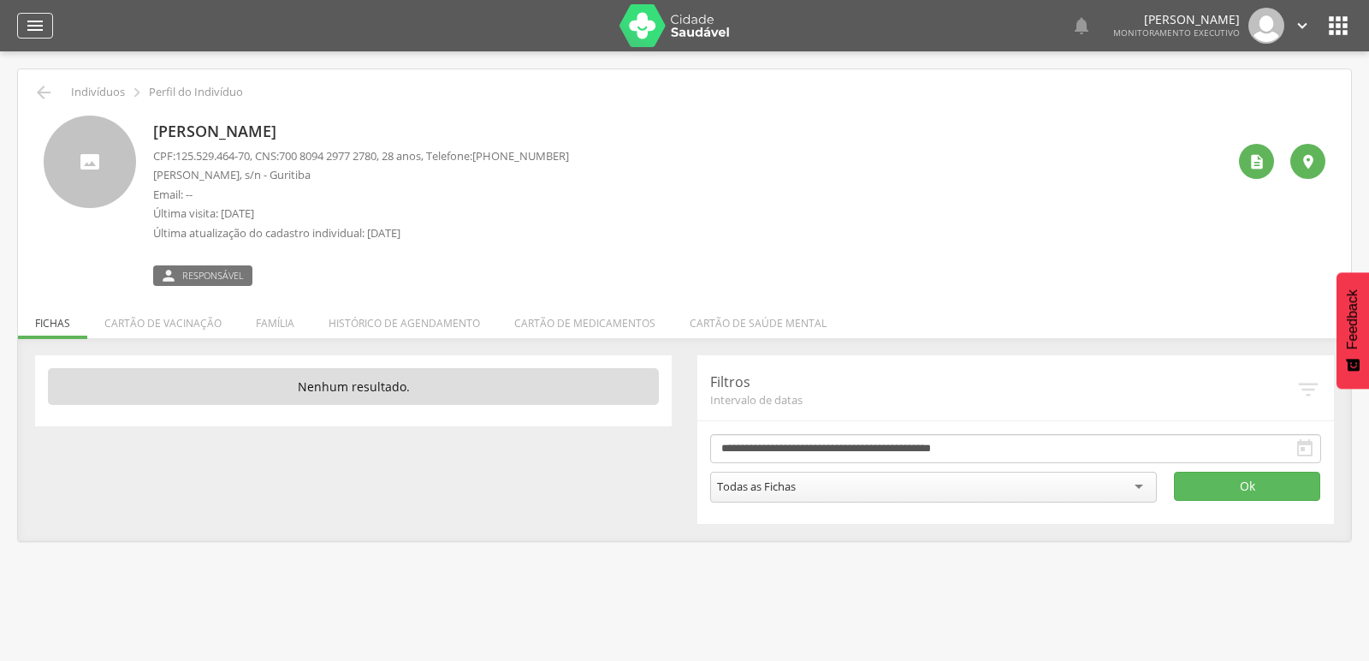
click at [30, 28] on icon "" at bounding box center [35, 25] width 21 height 21
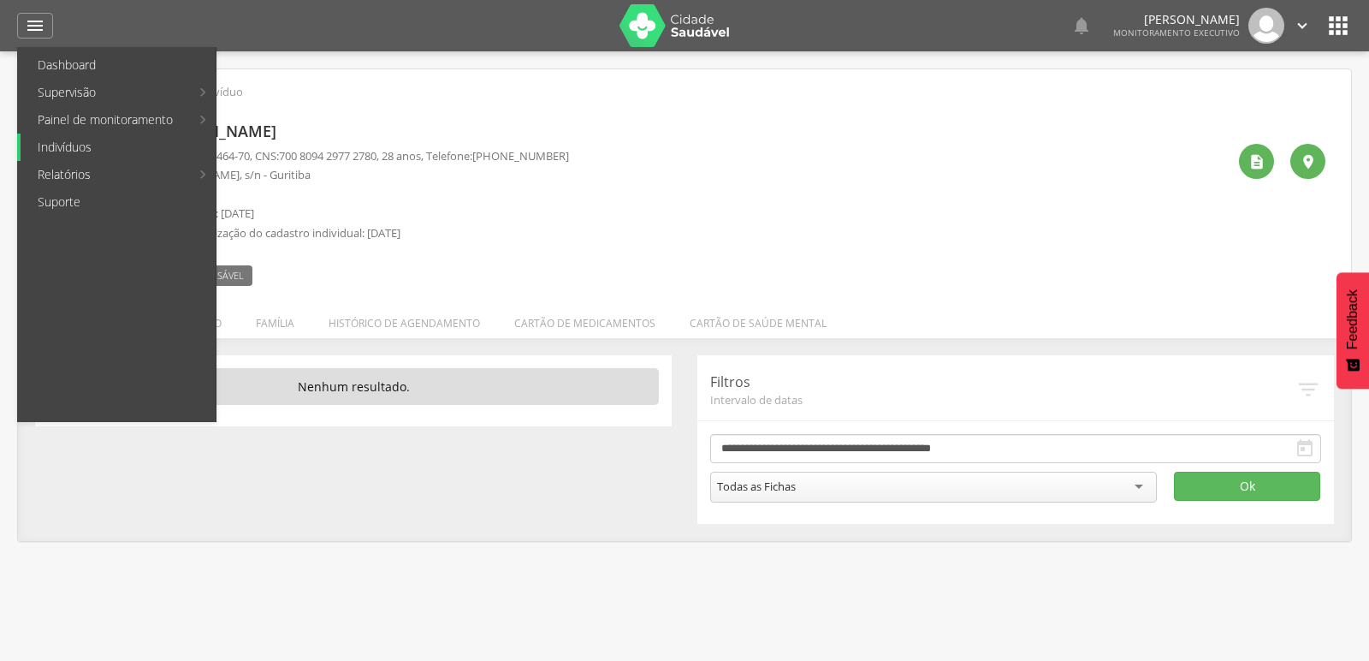
click at [51, 148] on link "Indivíduos" at bounding box center [118, 146] width 195 height 27
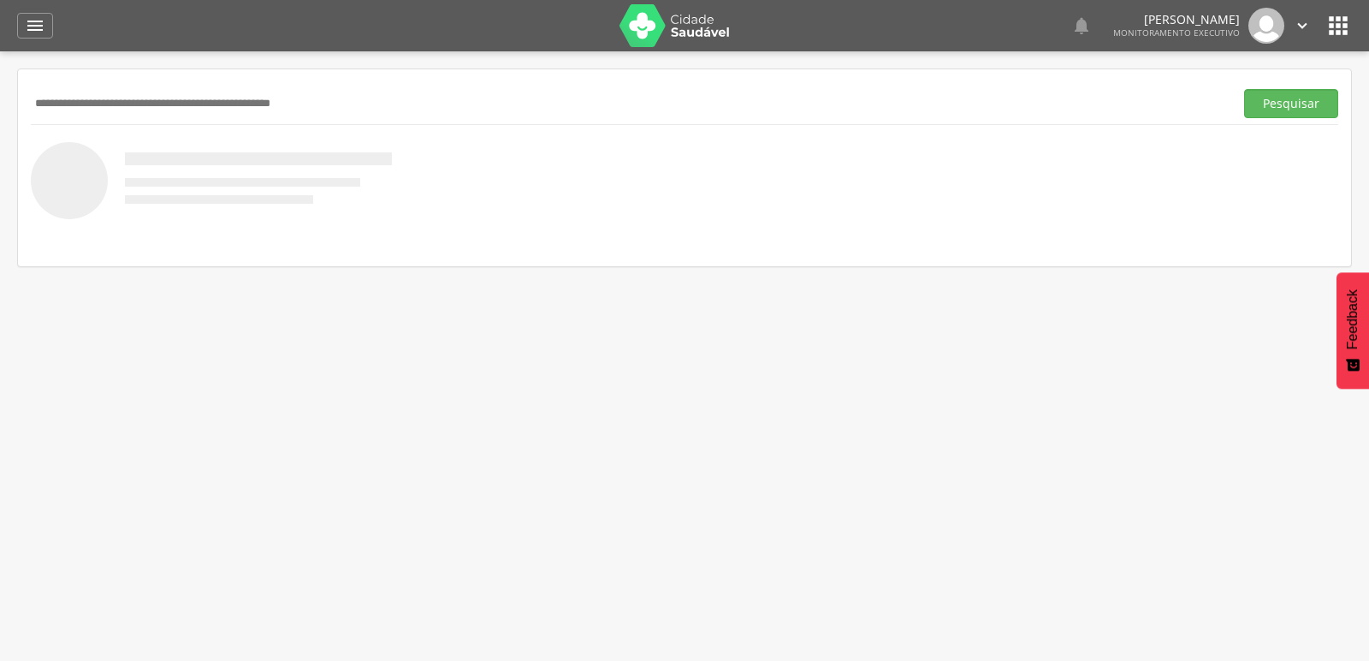
paste input "**********"
click at [1244, 89] on button "Pesquisar" at bounding box center [1291, 103] width 94 height 29
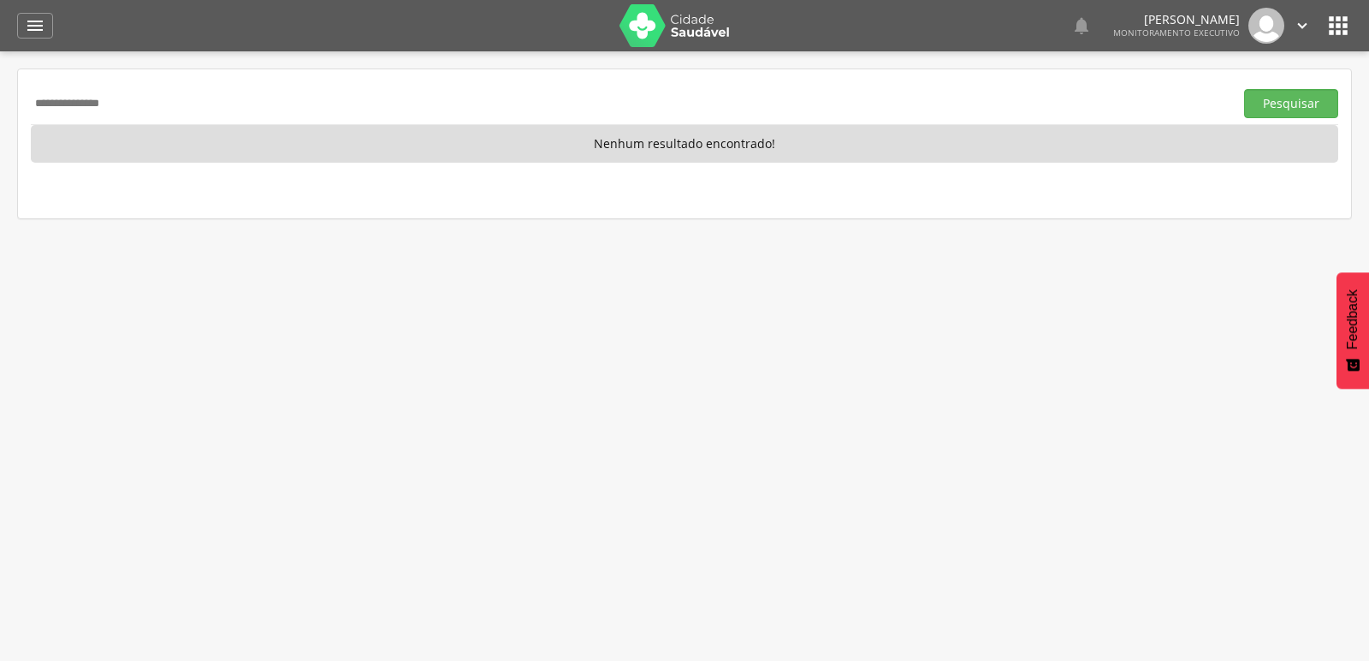
drag, startPoint x: 159, startPoint y: 117, endPoint x: 16, endPoint y: 110, distance: 143.1
click at [17, 110] on div "**********" at bounding box center [684, 143] width 1335 height 151
click at [1244, 89] on button "Pesquisar" at bounding box center [1291, 103] width 94 height 29
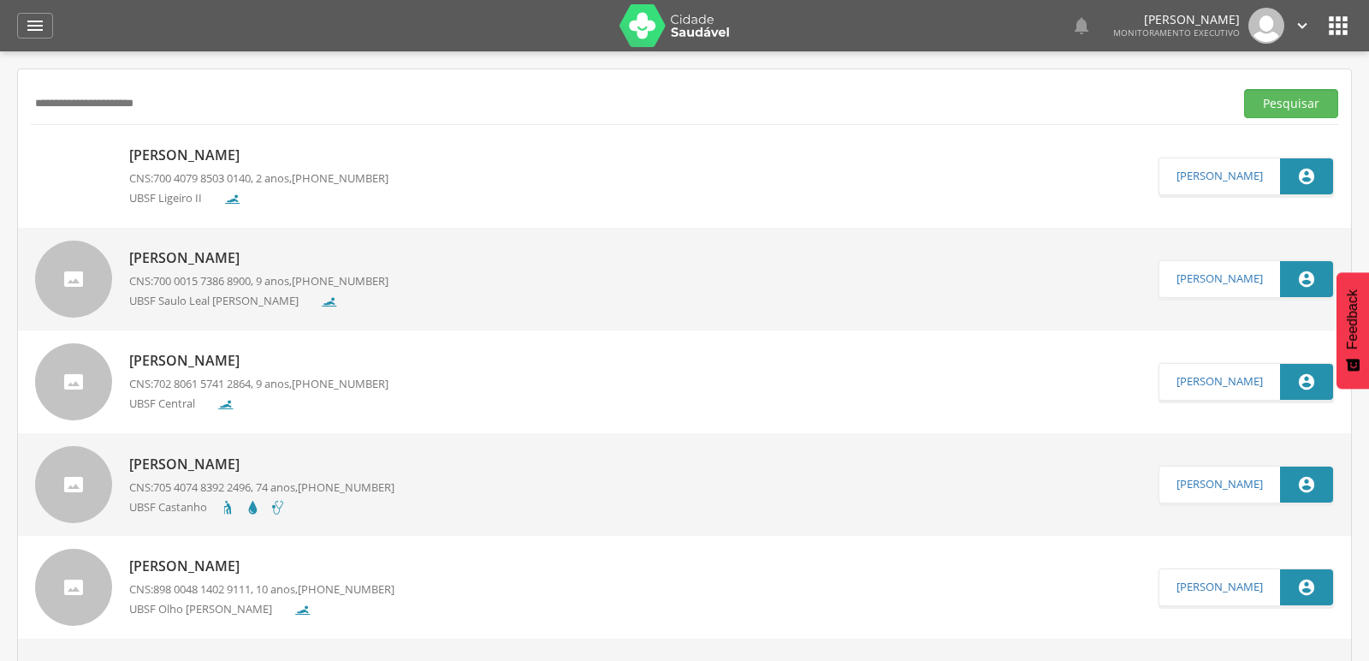
type input "**********"
click at [1244, 89] on button "Pesquisar" at bounding box center [1291, 103] width 94 height 29
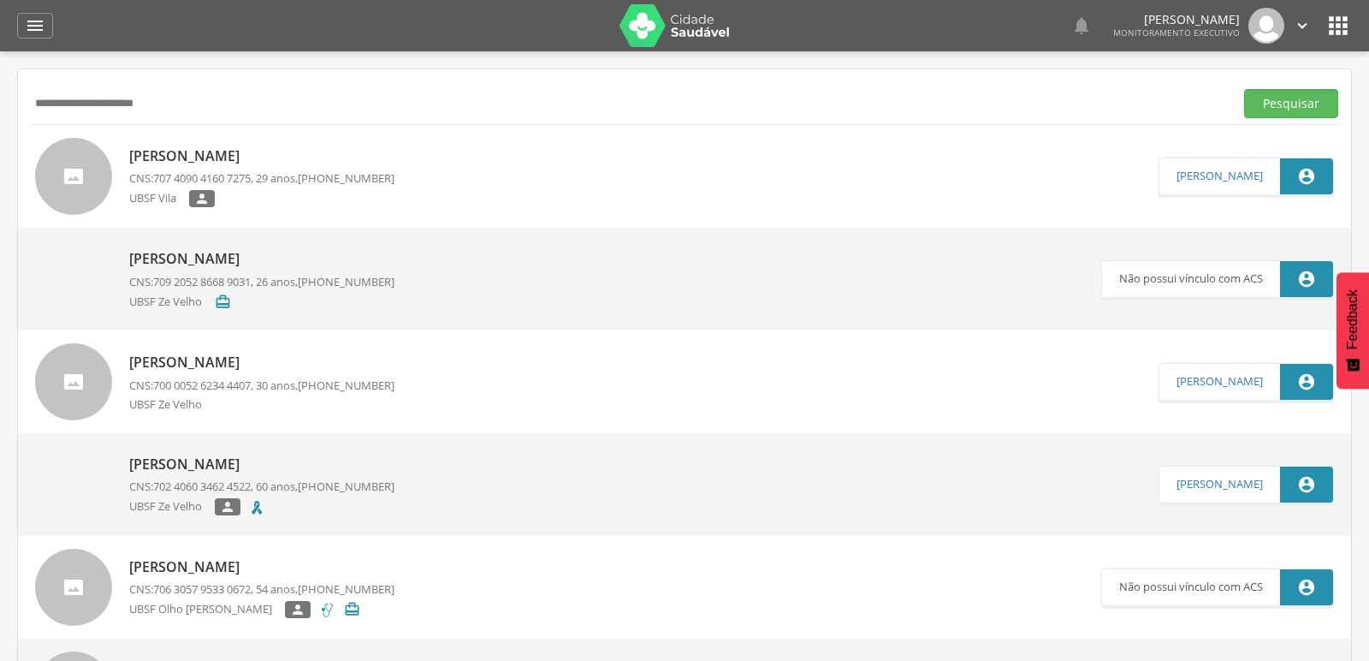
click at [197, 159] on p "[PERSON_NAME]" at bounding box center [261, 156] width 265 height 20
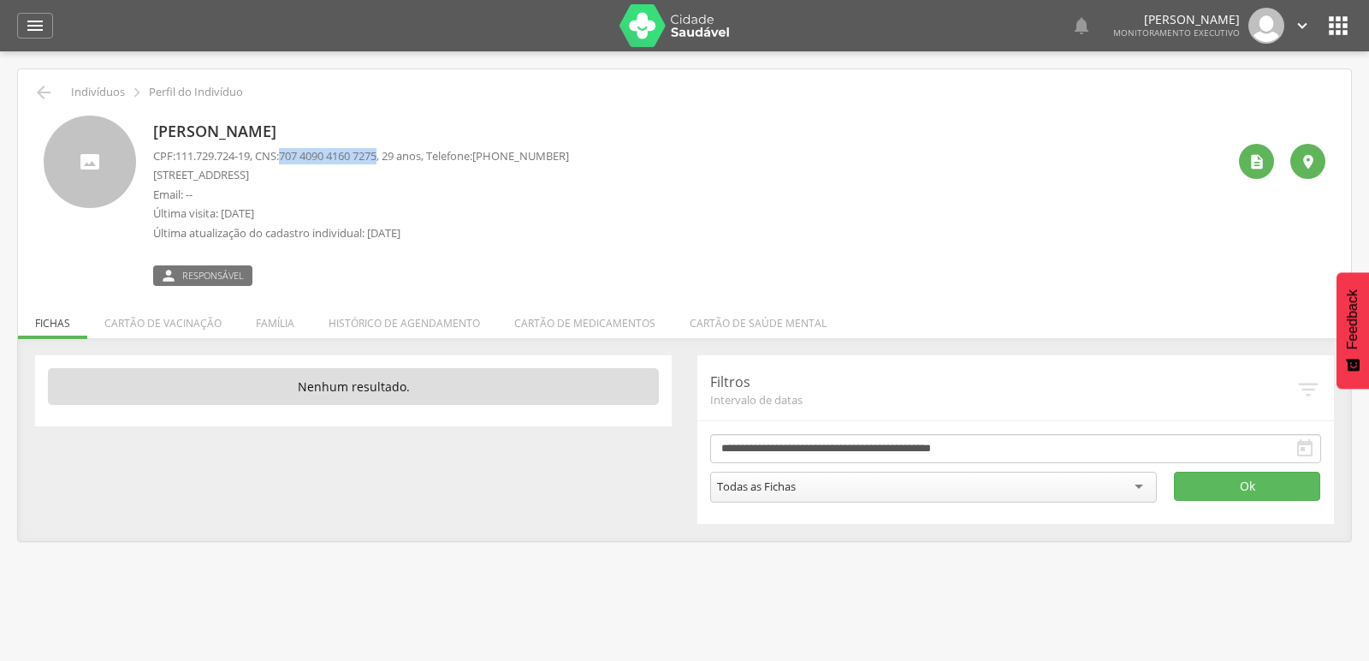
drag, startPoint x: 289, startPoint y: 156, endPoint x: 392, endPoint y: 152, distance: 102.7
click at [392, 152] on p "CPF: 111.729.724-19 , CNS: [PHONE_NUMBER] , 29 anos, Telefone: [PHONE_NUMBER]" at bounding box center [361, 156] width 416 height 16
click at [290, 325] on li "Família" at bounding box center [275, 319] width 73 height 40
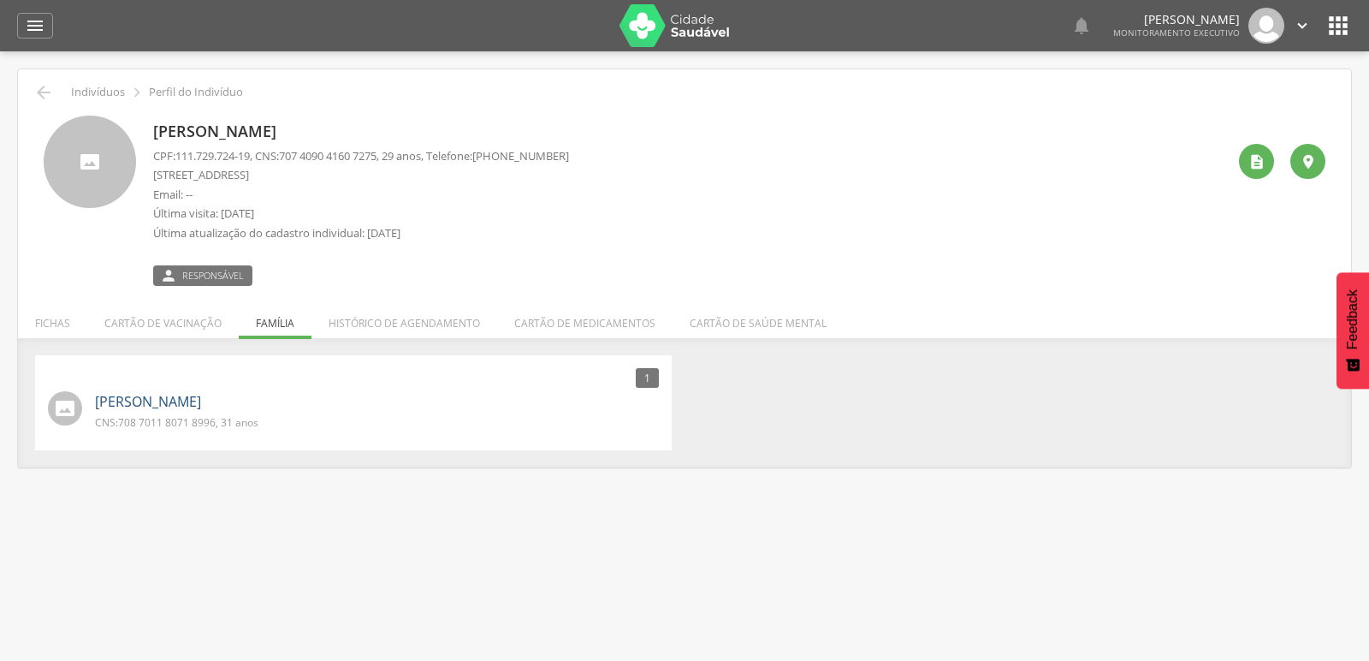
click at [201, 394] on link "[PERSON_NAME]" at bounding box center [148, 402] width 106 height 20
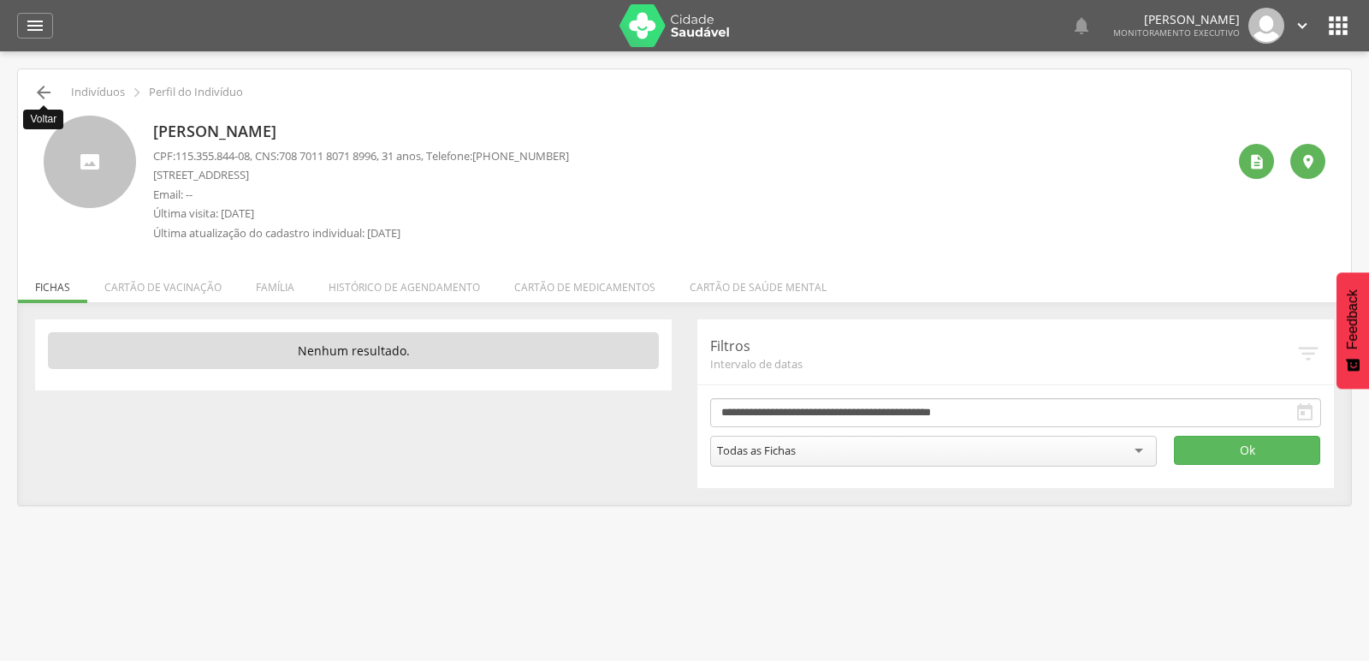
click at [39, 93] on icon "" at bounding box center [43, 92] width 21 height 21
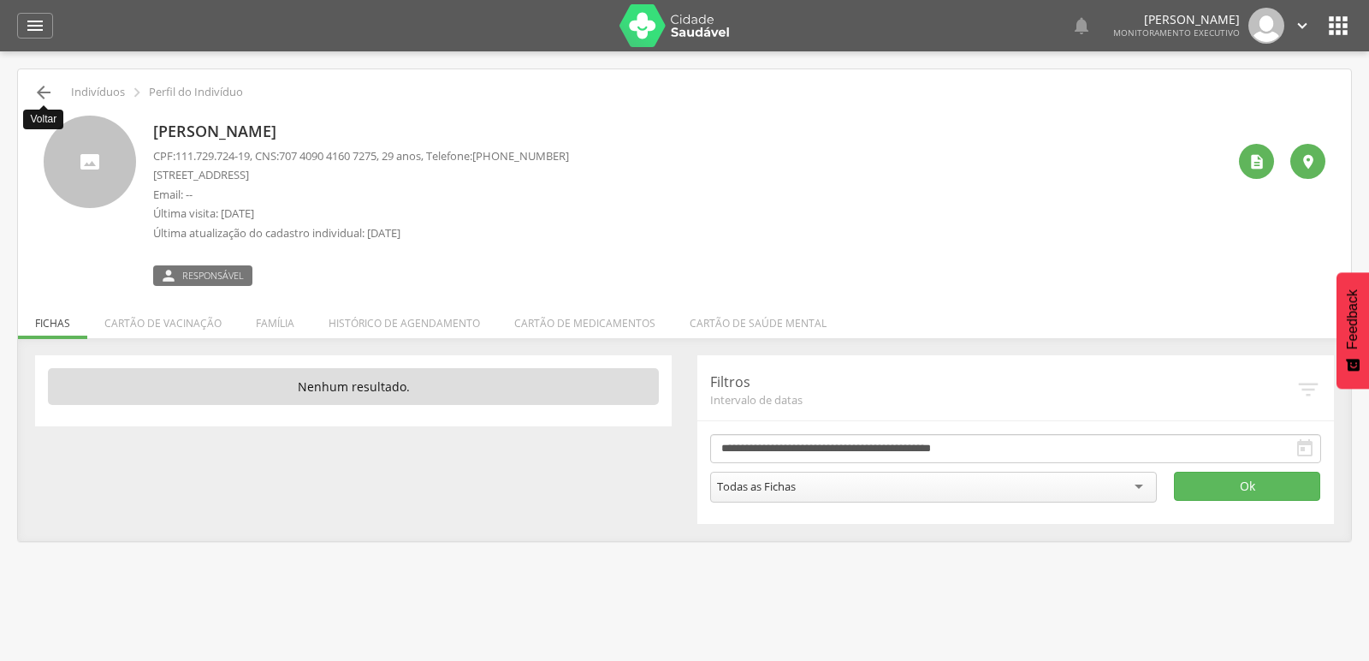
click at [39, 93] on icon "" at bounding box center [43, 92] width 21 height 21
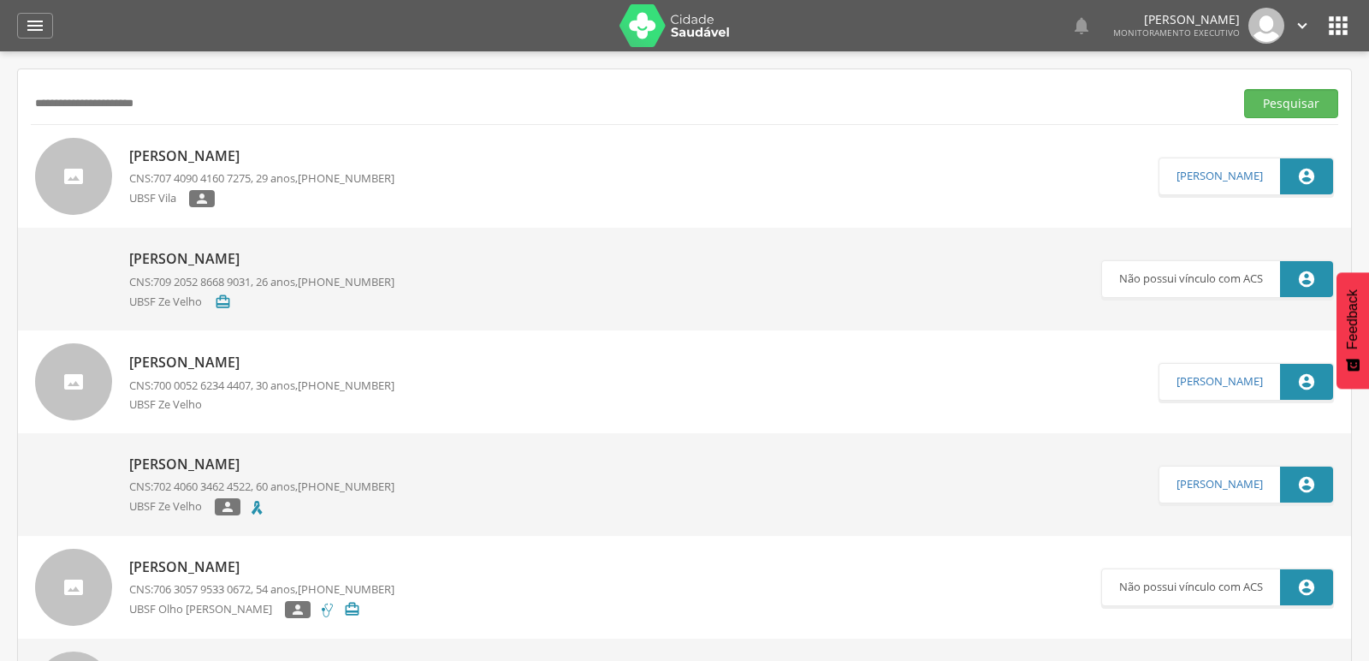
click at [272, 148] on p "[PERSON_NAME]" at bounding box center [261, 156] width 265 height 20
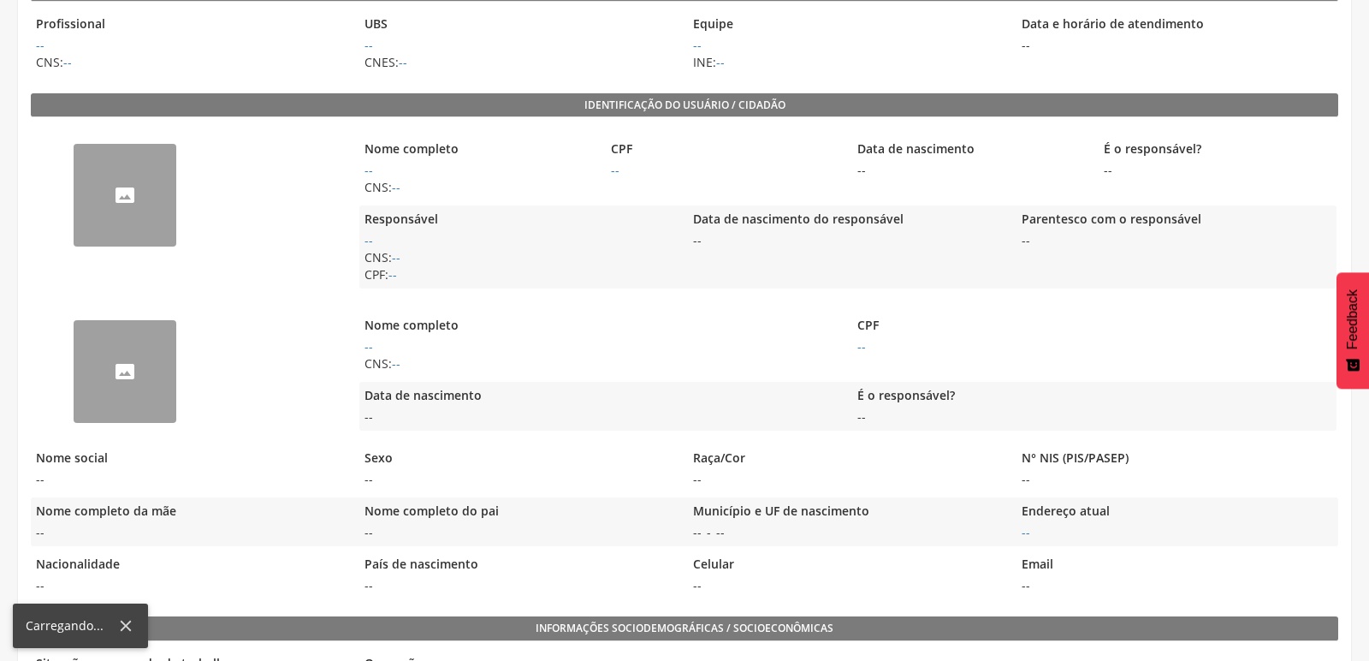
scroll to position [309, 0]
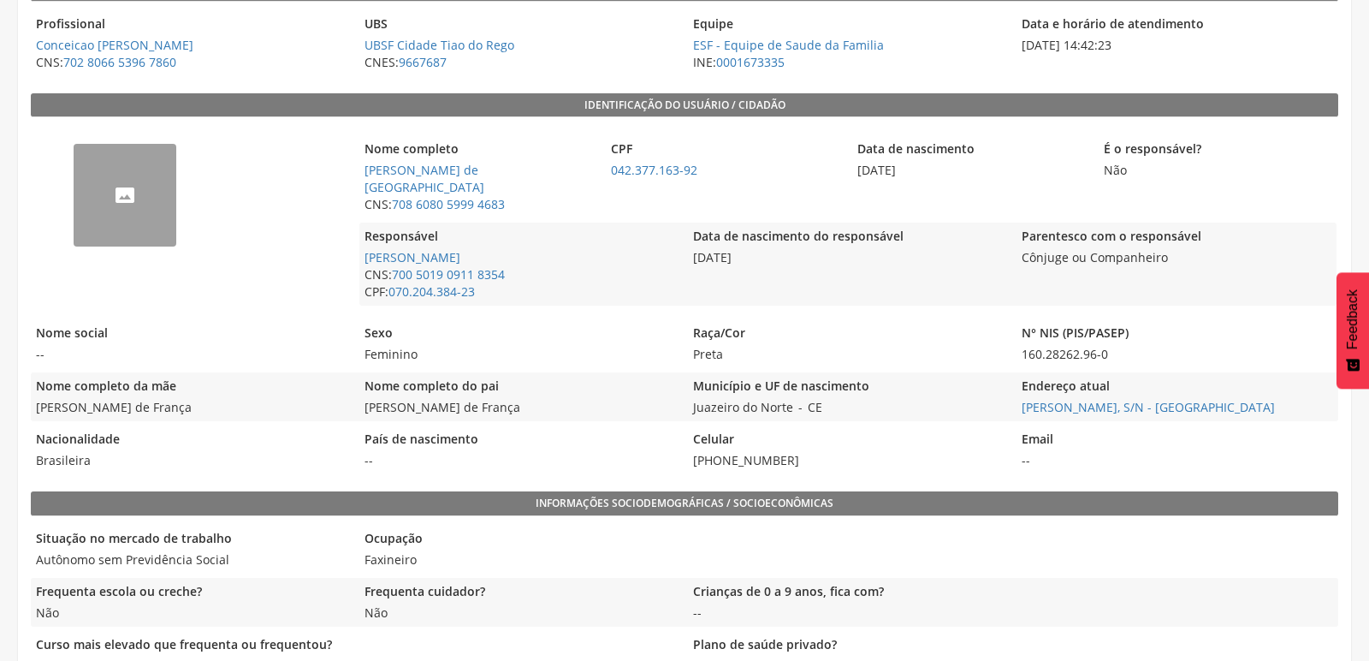
drag, startPoint x: 365, startPoint y: 391, endPoint x: 512, endPoint y: 394, distance: 147.2
click at [512, 399] on span "José Celestino de França" at bounding box center [519, 407] width 320 height 17
copy span "José Celestino de França"
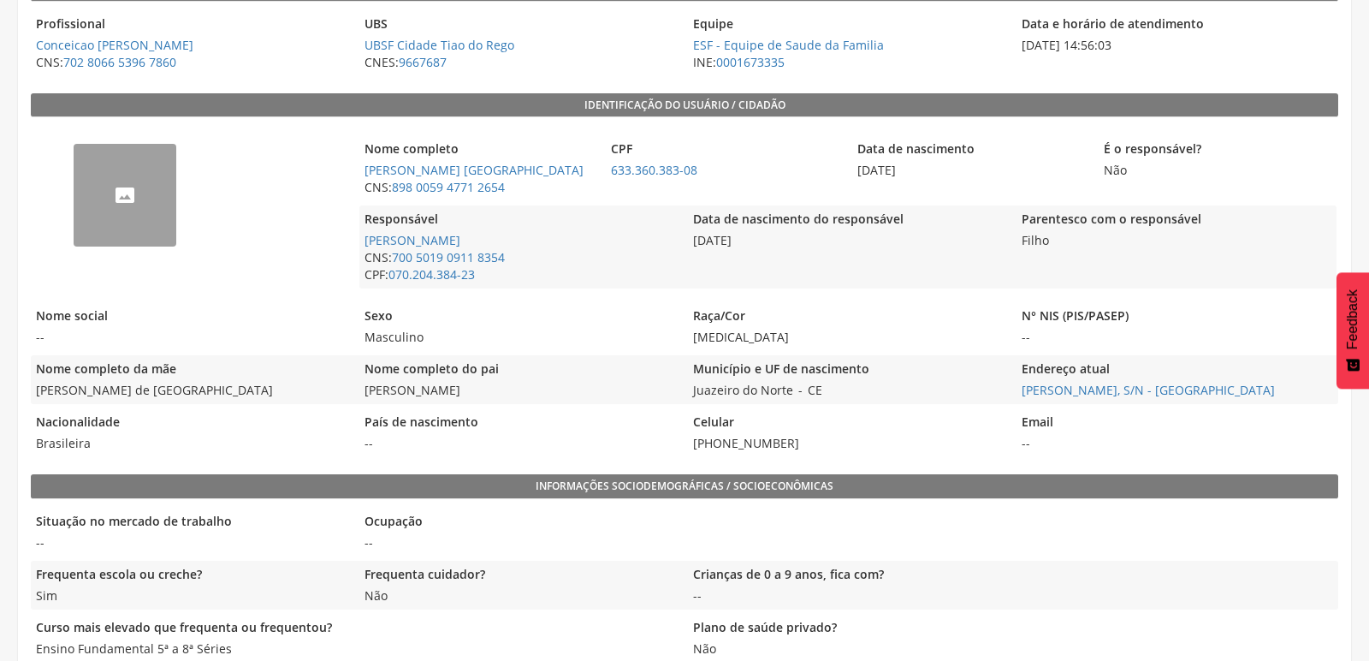
drag, startPoint x: 359, startPoint y: 408, endPoint x: 503, endPoint y: 411, distance: 143.8
click at [503, 399] on span "José Feliciano Araujo" at bounding box center [519, 390] width 320 height 17
copy span "José Feliciano Araujo"
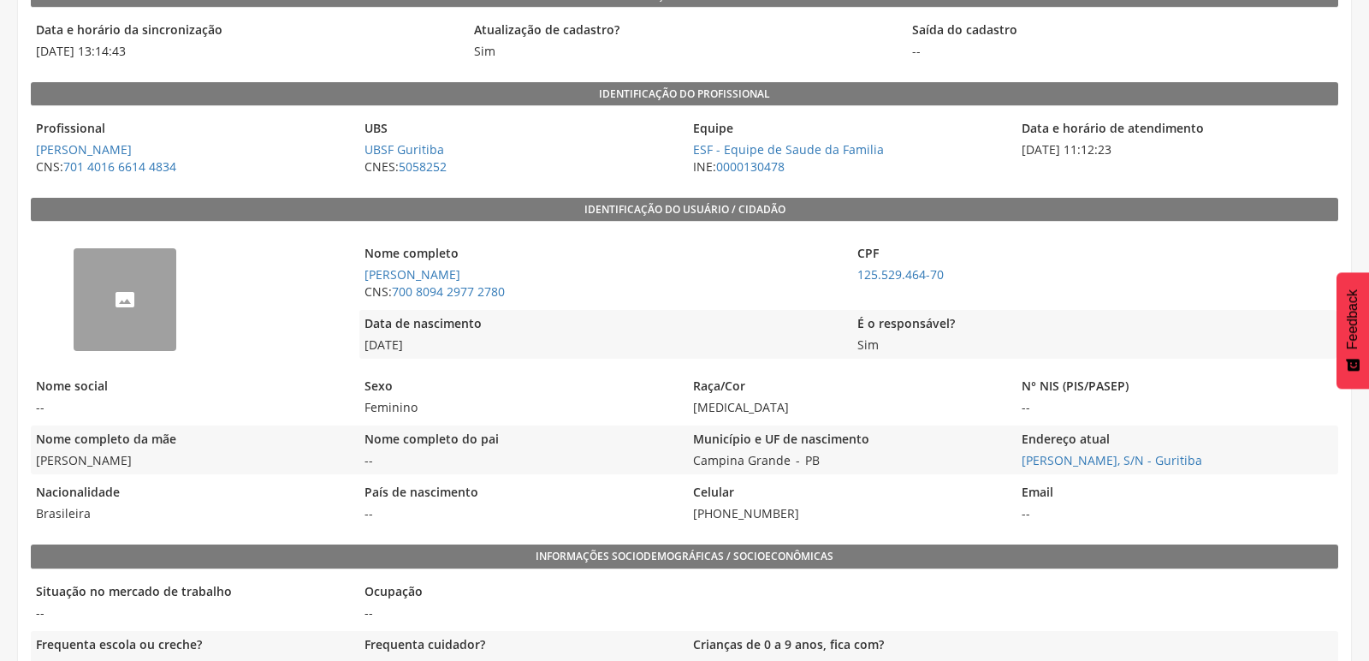
scroll to position [285, 0]
